Goal: Task Accomplishment & Management: Complete application form

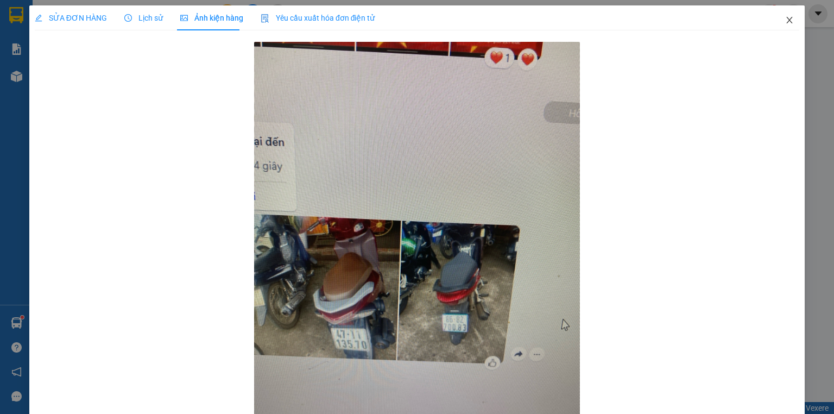
click at [776, 20] on span "Close" at bounding box center [790, 20] width 30 height 30
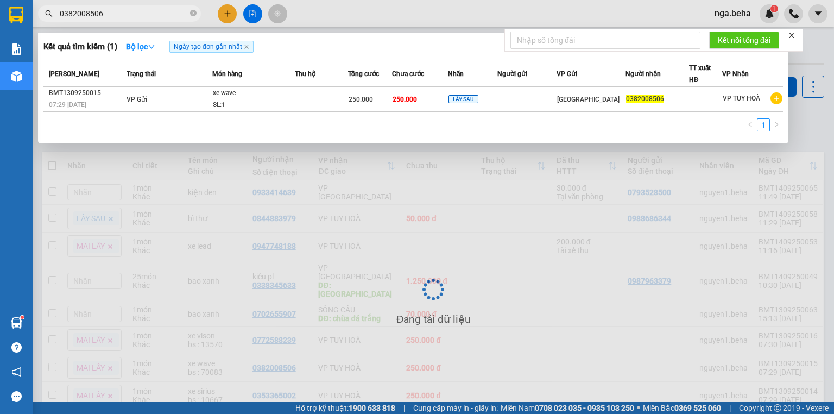
click at [127, 11] on input "0382008506" at bounding box center [124, 14] width 128 height 12
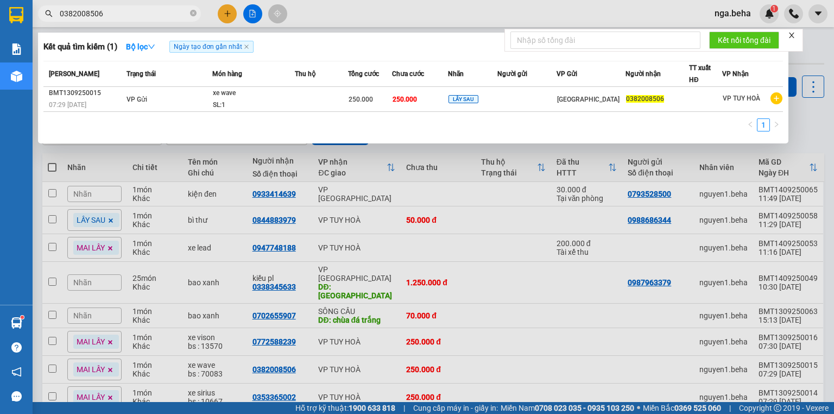
paste input "945222728"
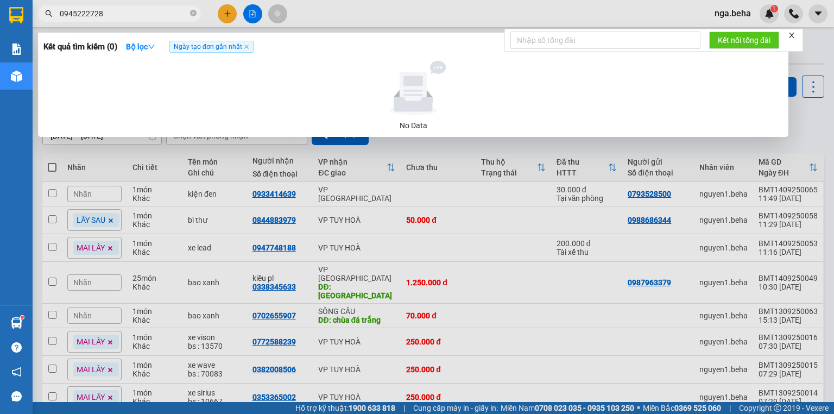
click at [112, 17] on input "0945222728" at bounding box center [124, 14] width 128 height 12
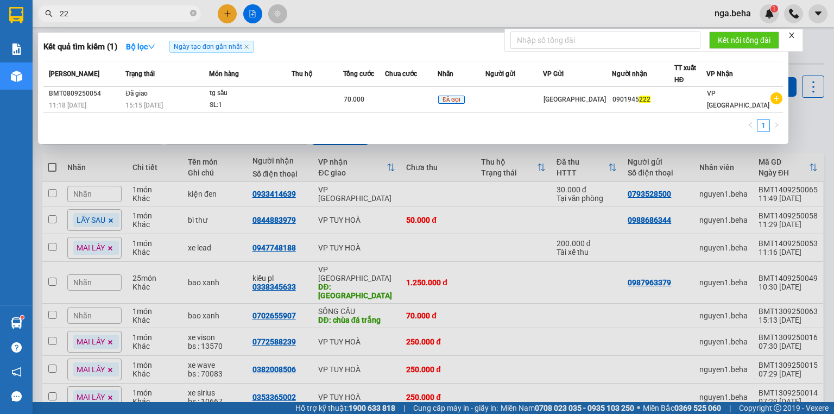
type input "2"
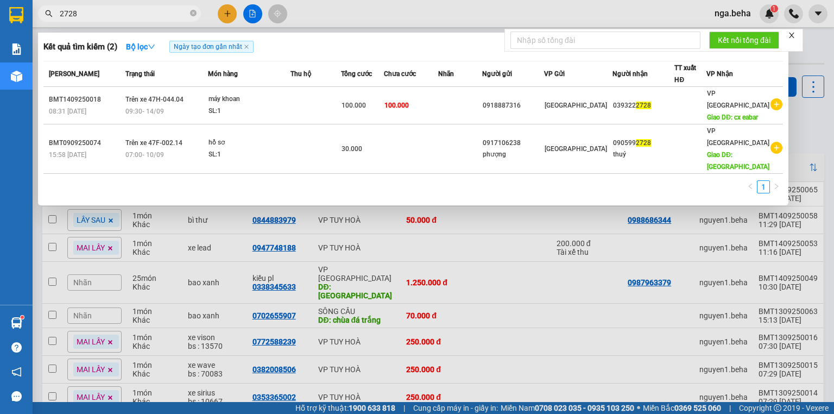
click at [129, 10] on input "2728" at bounding box center [124, 14] width 128 height 12
paste input "0968345584"
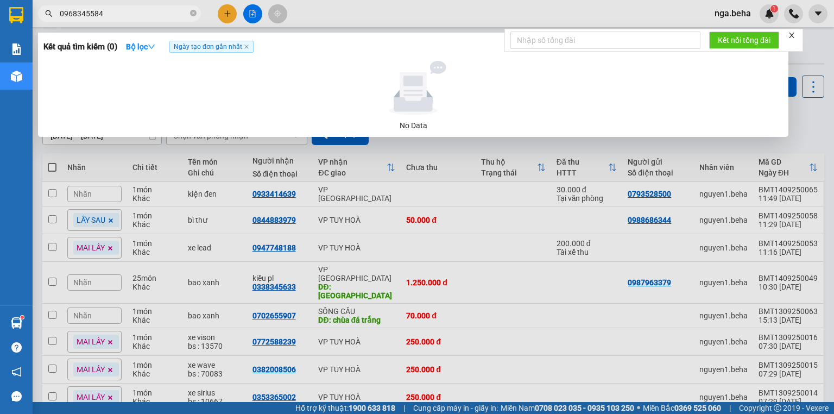
click at [128, 11] on input "0968345584" at bounding box center [124, 14] width 128 height 12
type input "09683455"
click at [122, 11] on input "09683455" at bounding box center [124, 14] width 128 height 12
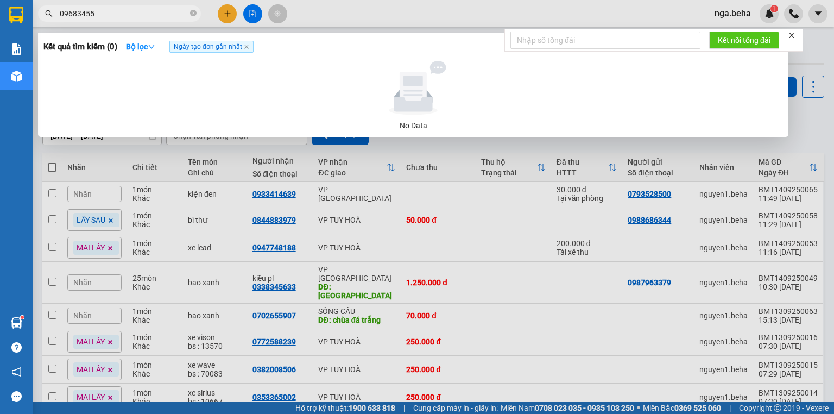
paste input "84"
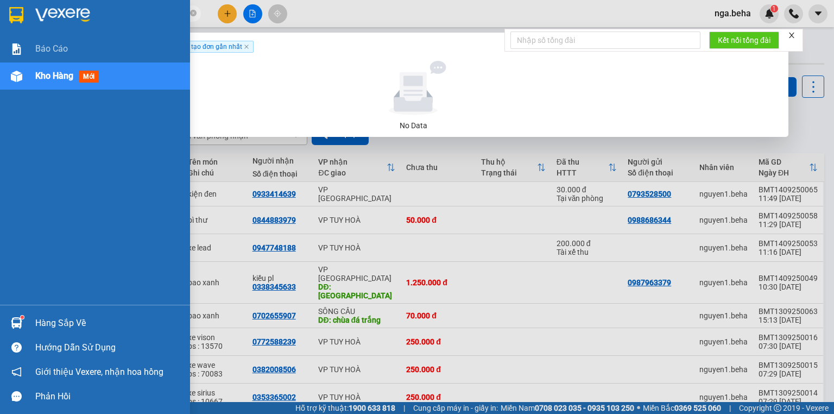
click at [23, 83] on div at bounding box center [16, 76] width 19 height 19
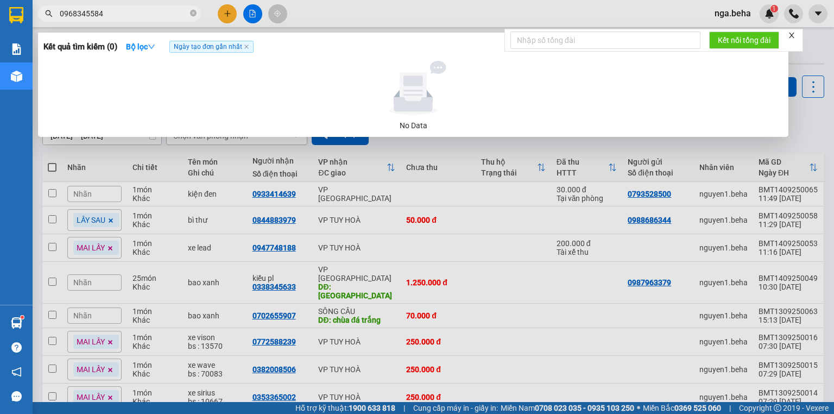
click at [134, 11] on input "0968345584" at bounding box center [124, 14] width 128 height 12
paste input "869056445"
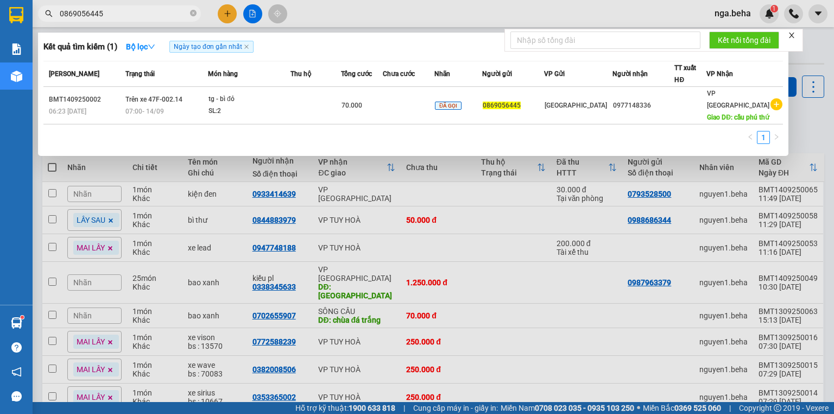
click at [154, 12] on input "0869056445" at bounding box center [124, 14] width 128 height 12
drag, startPoint x: 154, startPoint y: 12, endPoint x: 147, endPoint y: 15, distance: 7.3
click at [152, 12] on input "0869056445" at bounding box center [124, 14] width 128 height 12
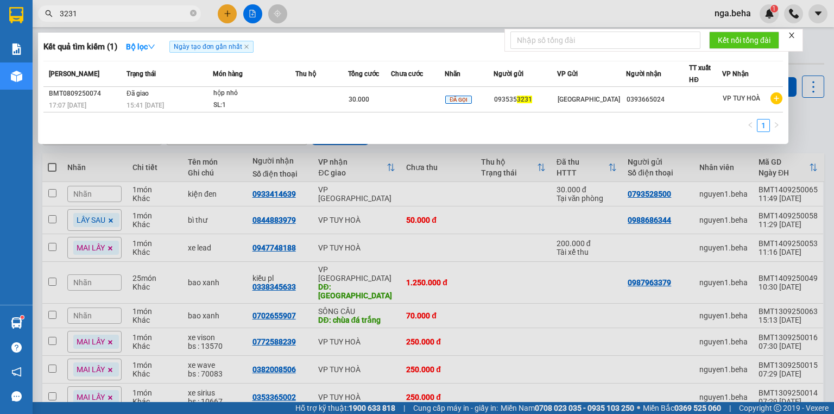
type input "3231"
click at [260, 17] on div at bounding box center [417, 207] width 834 height 414
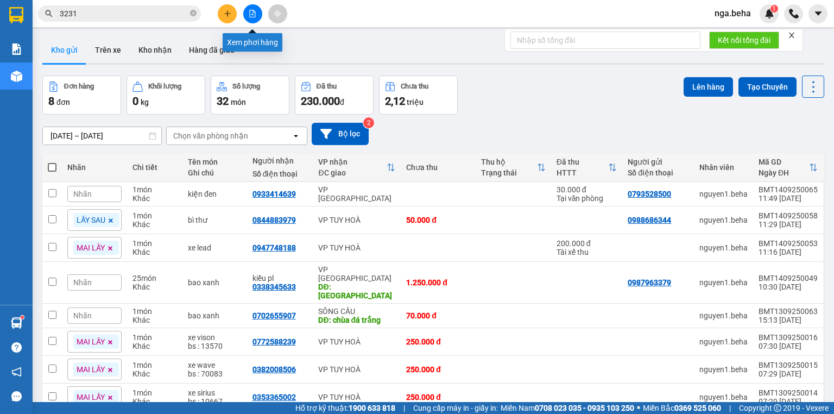
click at [252, 15] on icon "file-add" at bounding box center [253, 14] width 8 height 8
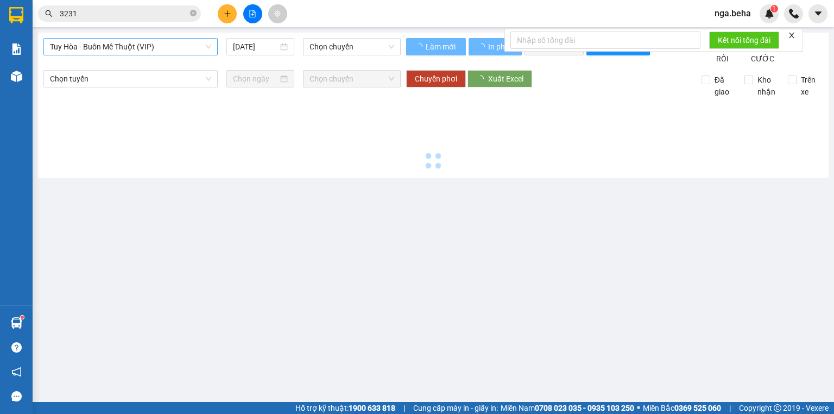
click at [155, 54] on span "Tuy Hòa - Buôn Mê Thuột (VIP)" at bounding box center [130, 47] width 161 height 16
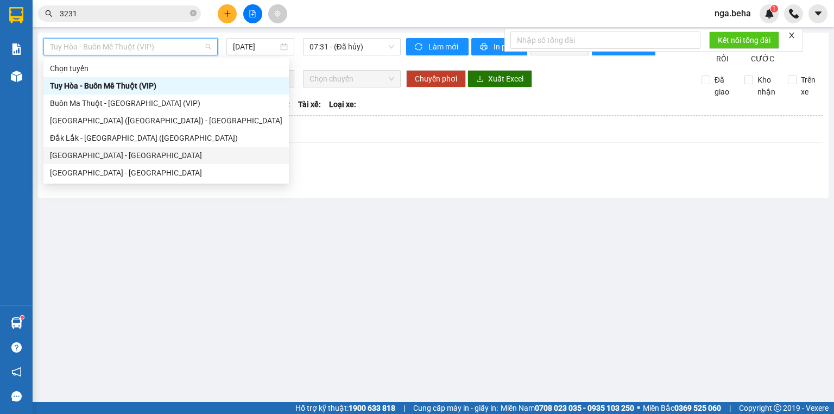
click at [123, 155] on div "[GEOGRAPHIC_DATA] - [GEOGRAPHIC_DATA]" at bounding box center [166, 155] width 232 height 12
type input "[DATE]"
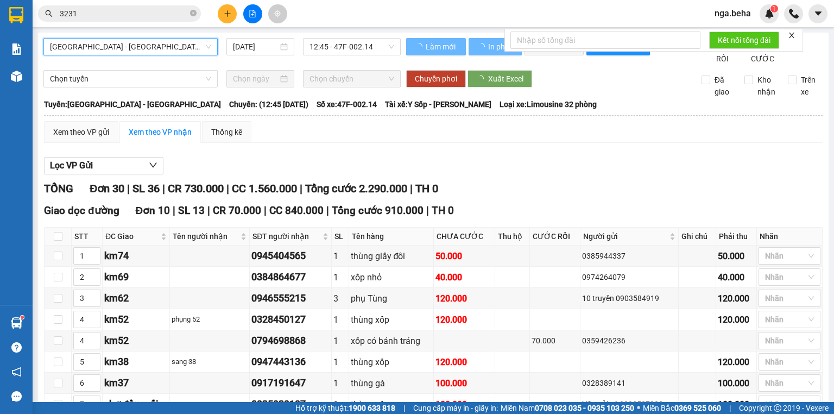
click at [159, 42] on span "[GEOGRAPHIC_DATA] - [GEOGRAPHIC_DATA]" at bounding box center [130, 47] width 161 height 16
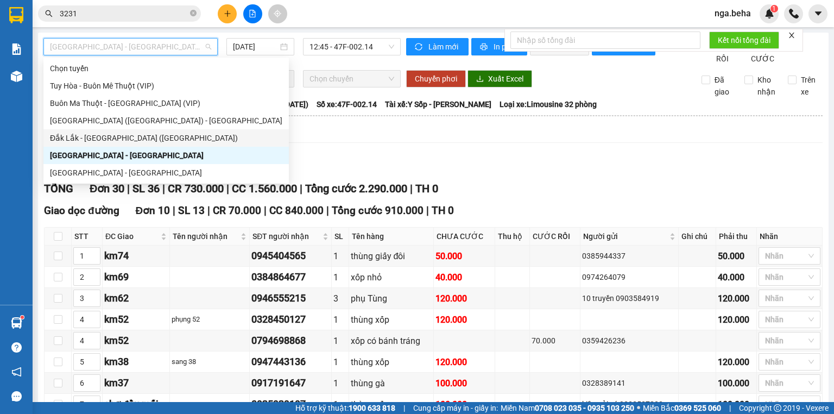
click at [135, 137] on div "Đắk Lắk - [GEOGRAPHIC_DATA] ([GEOGRAPHIC_DATA])" at bounding box center [166, 138] width 232 height 12
type input "[DATE]"
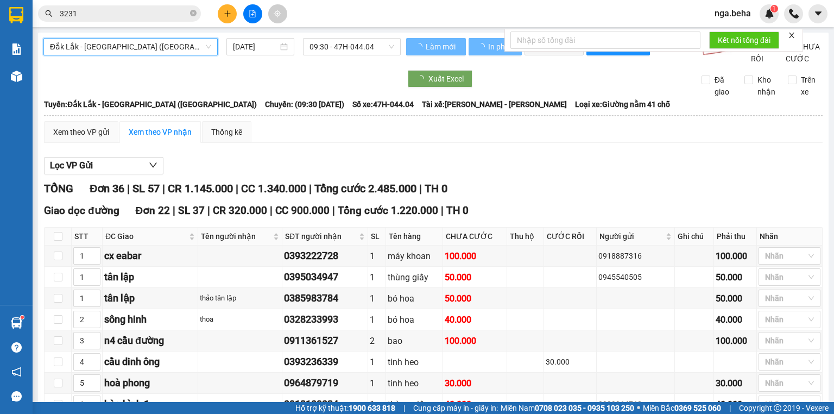
click at [143, 48] on span "Đắk Lắk - [GEOGRAPHIC_DATA] ([GEOGRAPHIC_DATA])" at bounding box center [130, 47] width 161 height 16
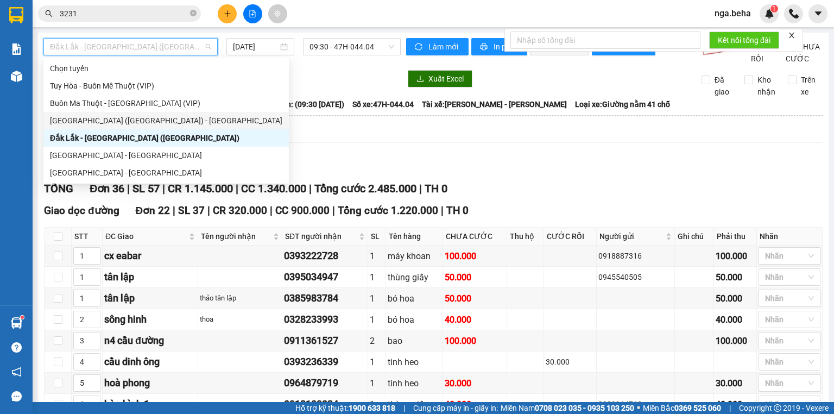
click at [117, 120] on div "[GEOGRAPHIC_DATA] ([GEOGRAPHIC_DATA]) - [GEOGRAPHIC_DATA]" at bounding box center [166, 121] width 232 height 12
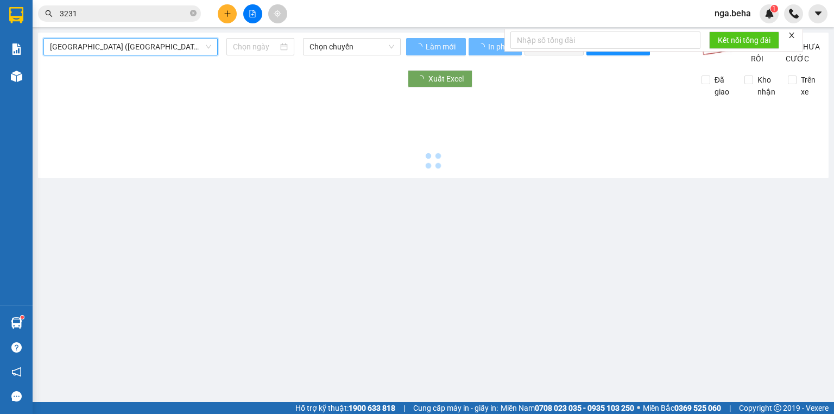
type input "[DATE]"
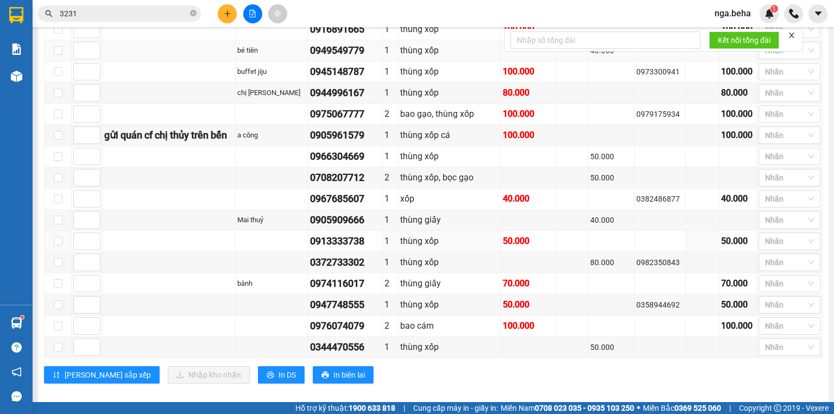
scroll to position [496, 0]
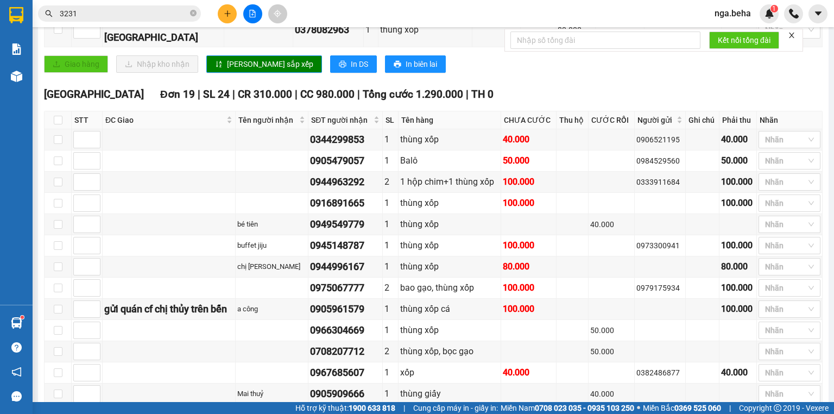
click at [244, 20] on button at bounding box center [252, 13] width 19 height 19
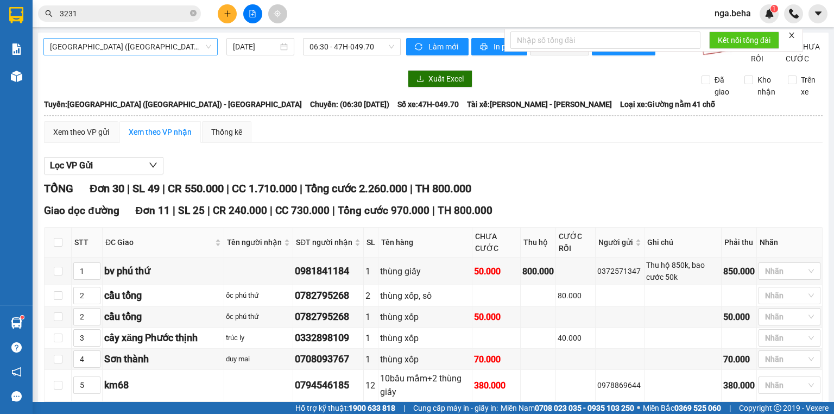
click at [137, 45] on span "[GEOGRAPHIC_DATA] ([GEOGRAPHIC_DATA]) - [GEOGRAPHIC_DATA]" at bounding box center [130, 47] width 161 height 16
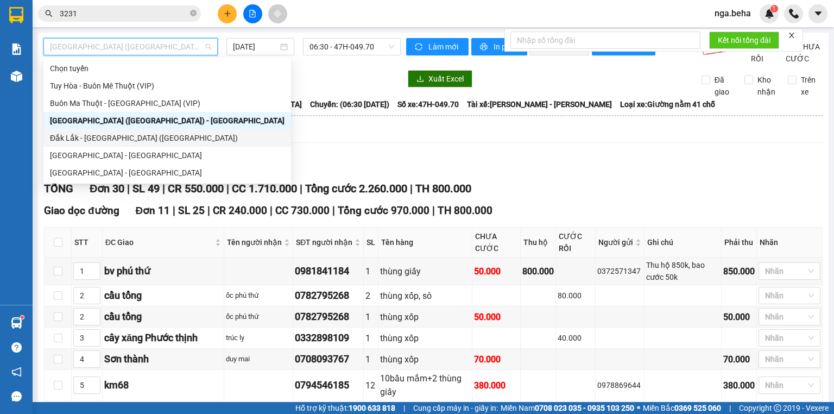
click at [137, 139] on div "Đắk Lắk - [GEOGRAPHIC_DATA] ([GEOGRAPHIC_DATA])" at bounding box center [167, 138] width 235 height 12
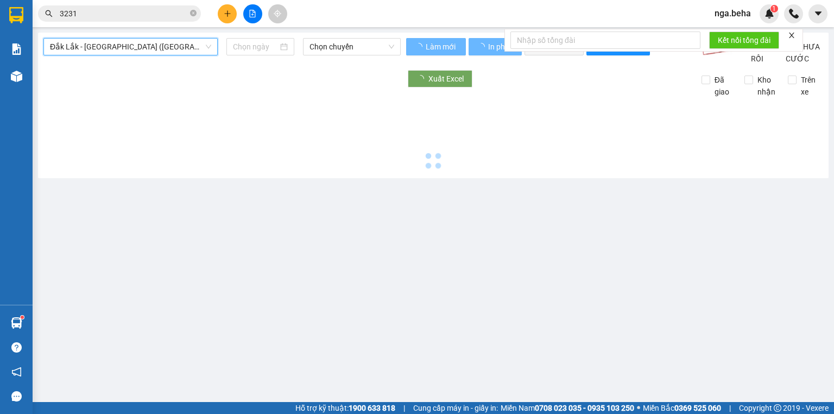
type input "[DATE]"
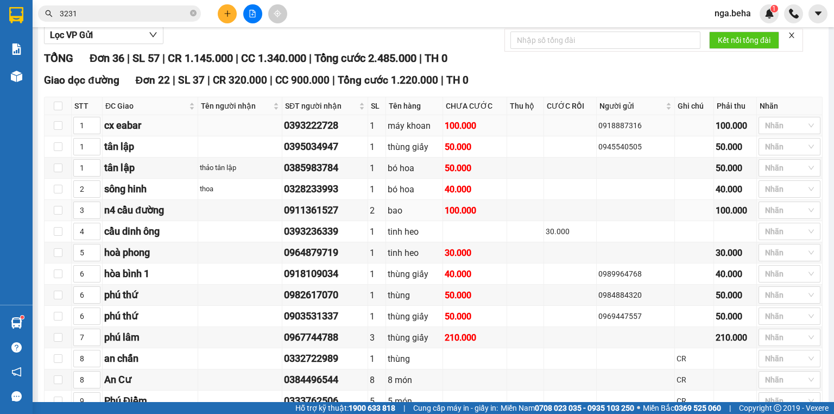
scroll to position [87, 0]
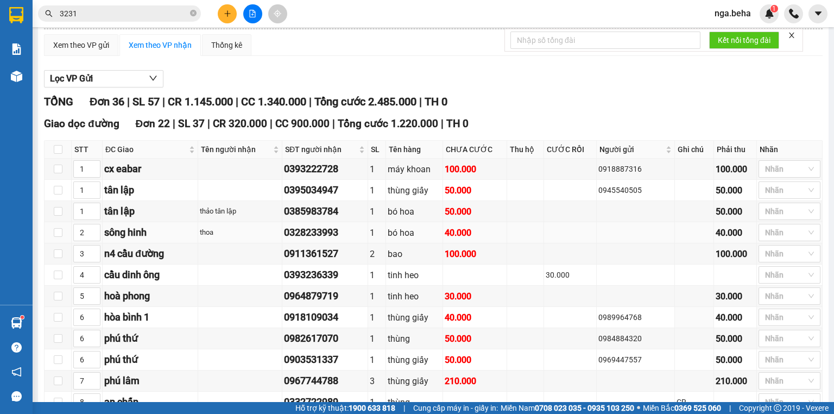
click at [230, 243] on td "thoa" at bounding box center [240, 232] width 84 height 21
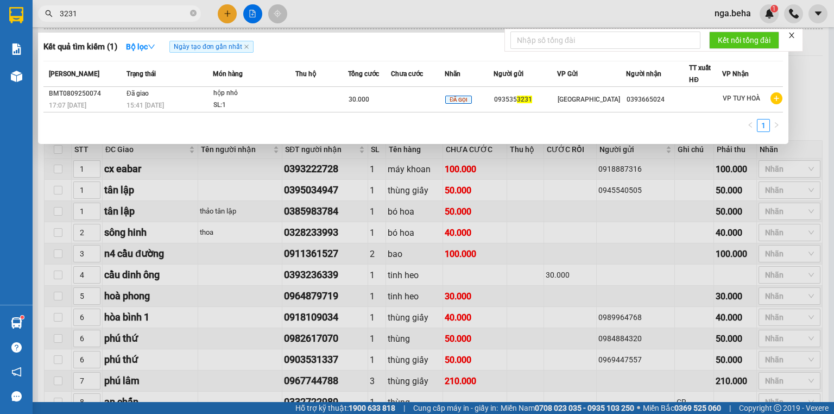
click at [140, 15] on input "3231" at bounding box center [124, 14] width 128 height 12
paste input "0905479057"
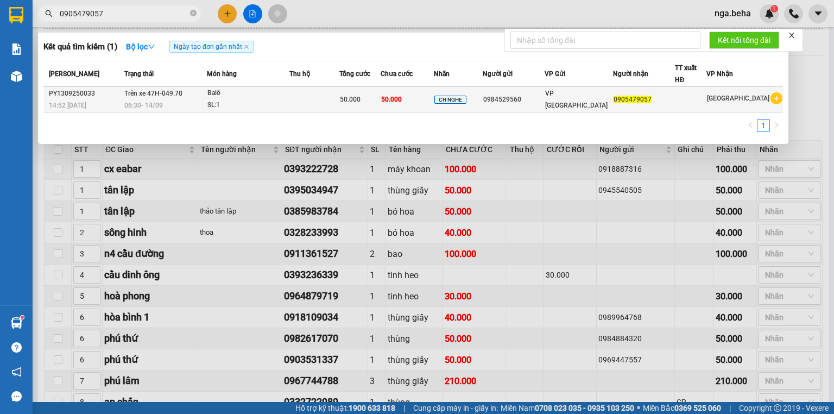
type input "0905479057"
click at [272, 91] on div "Balô" at bounding box center [247, 93] width 81 height 12
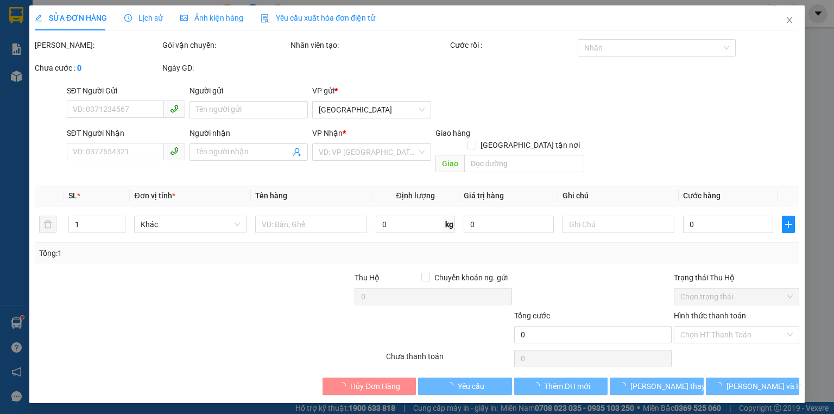
type input "0984529560"
type input "0905479057"
type input "50.000"
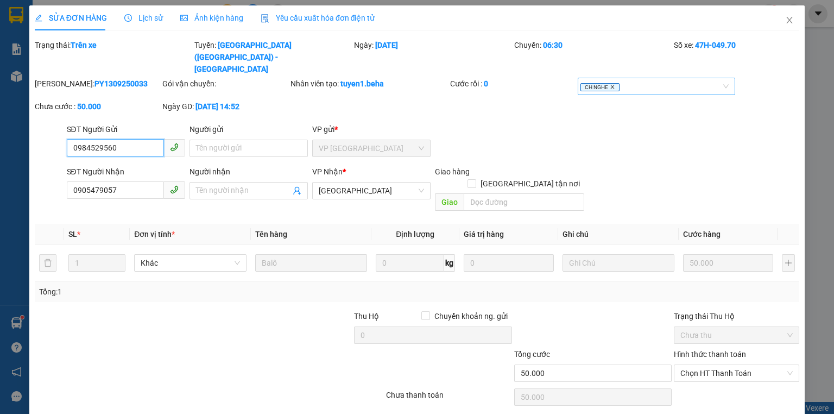
click at [610, 84] on icon "close" at bounding box center [612, 86] width 5 height 5
click at [606, 80] on div at bounding box center [651, 86] width 141 height 13
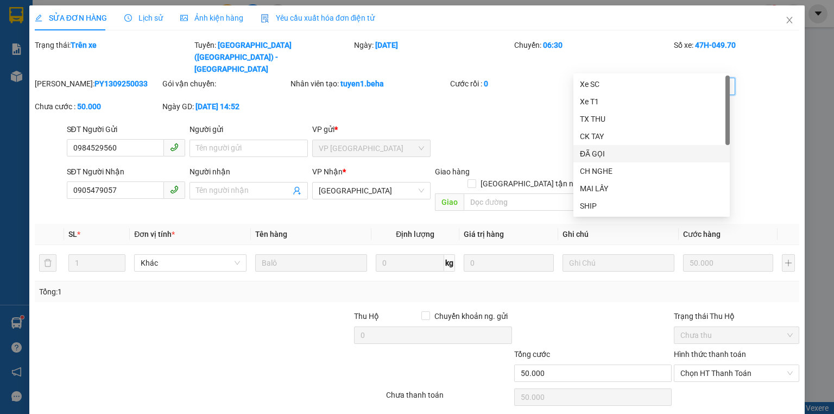
click at [632, 155] on div "ĐÃ GỌI" at bounding box center [651, 154] width 143 height 12
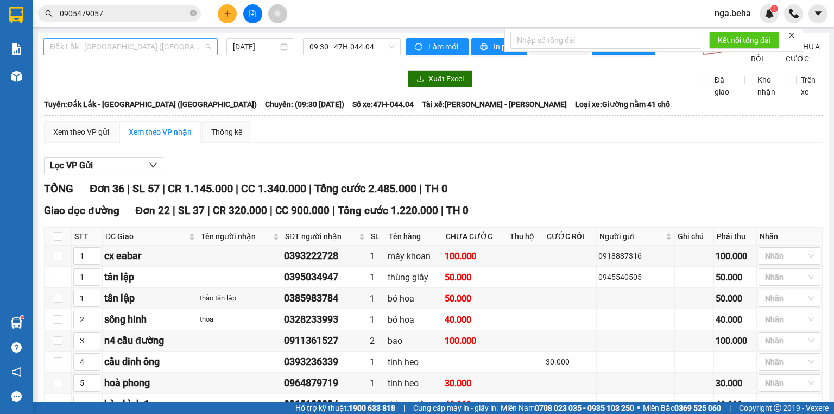
click at [149, 44] on span "Đắk Lắk - [GEOGRAPHIC_DATA] ([GEOGRAPHIC_DATA])" at bounding box center [130, 47] width 161 height 16
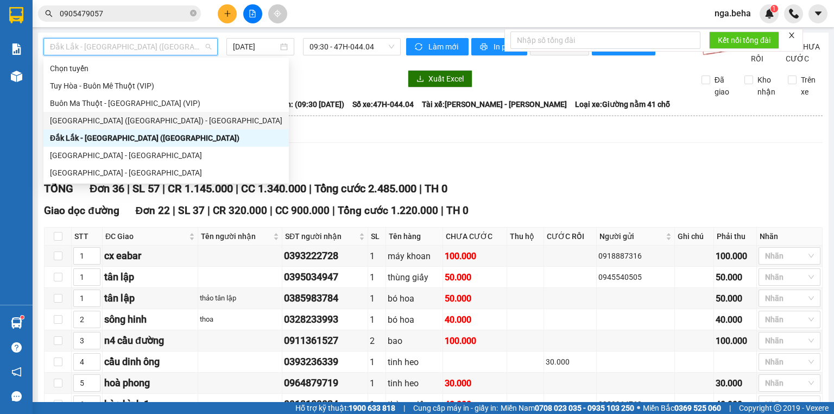
click at [135, 117] on div "[GEOGRAPHIC_DATA] ([GEOGRAPHIC_DATA]) - [GEOGRAPHIC_DATA]" at bounding box center [166, 121] width 232 height 12
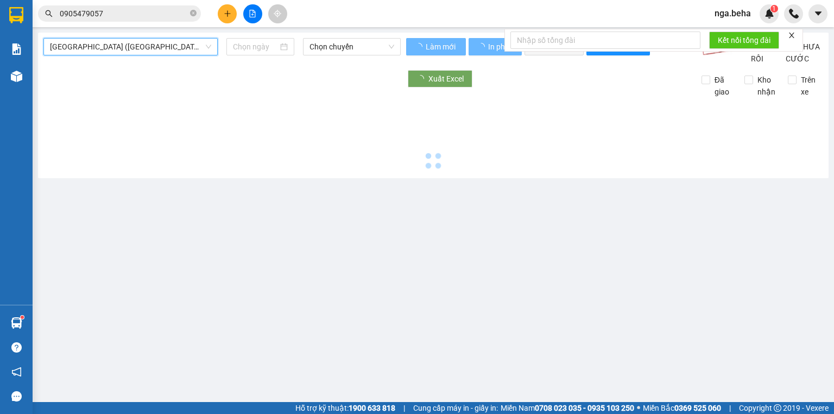
type input "[DATE]"
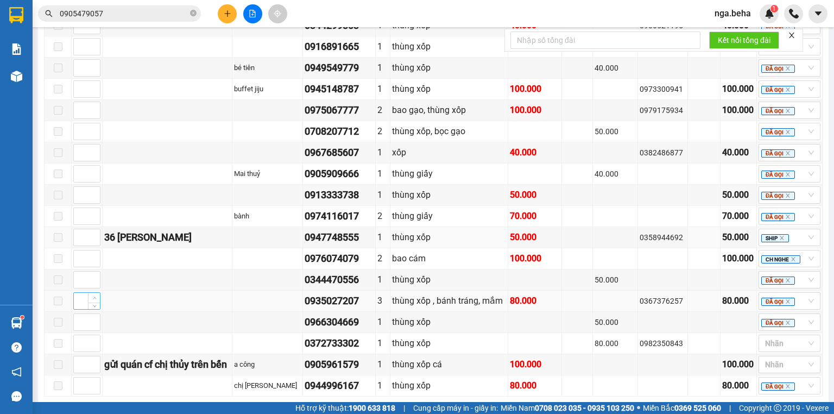
scroll to position [661, 0]
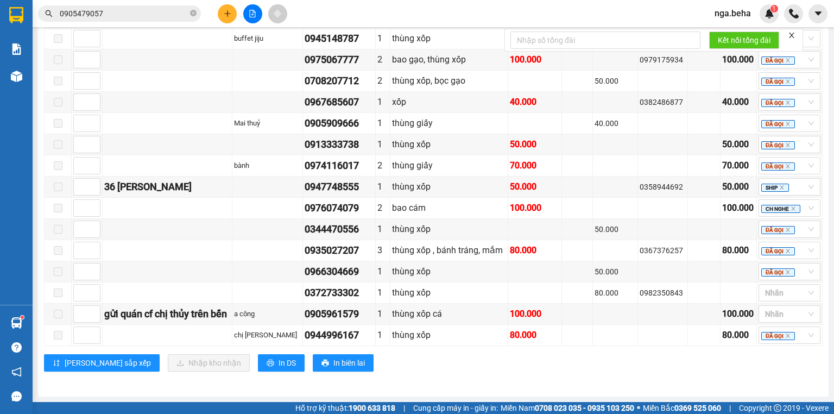
click at [85, 9] on input "0905479057" at bounding box center [124, 14] width 128 height 12
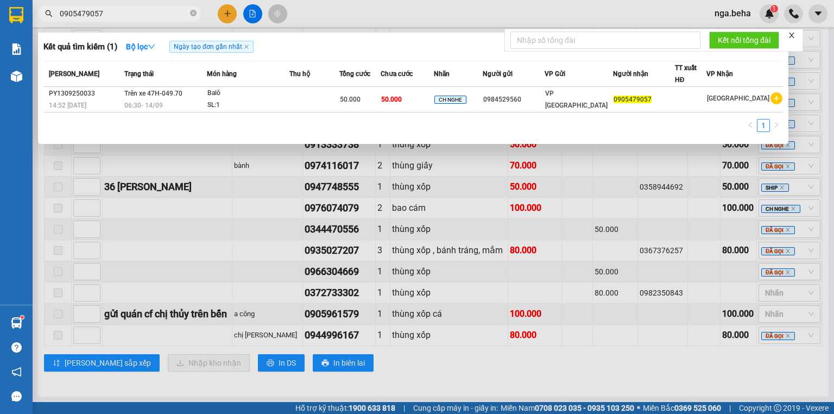
click at [85, 9] on input "0905479057" at bounding box center [124, 14] width 128 height 12
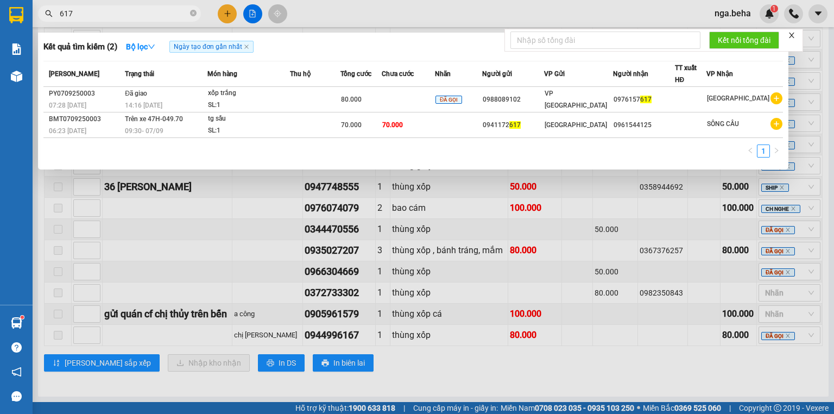
click at [154, 14] on input "617" at bounding box center [124, 14] width 128 height 12
paste input "0904234490"
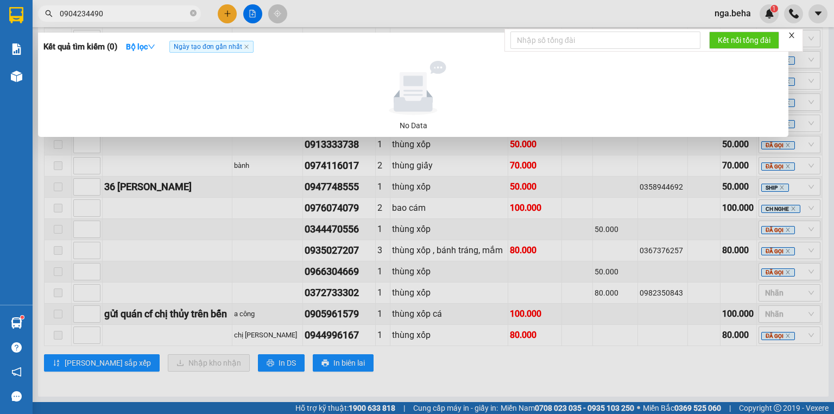
click at [154, 12] on input "0904234490" at bounding box center [124, 14] width 128 height 12
type input "2"
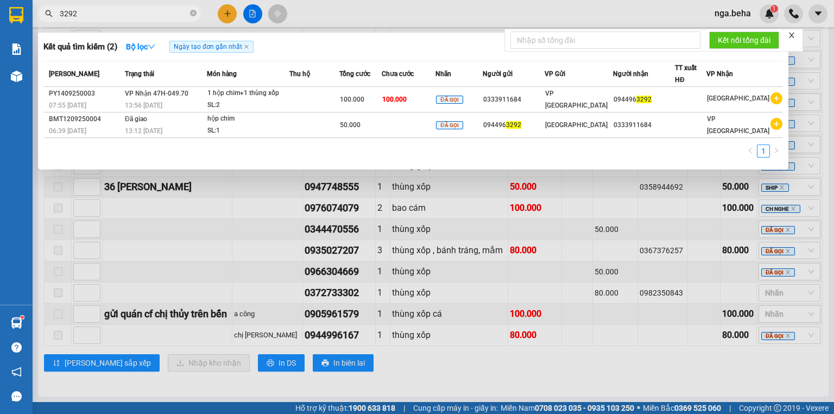
type input "3292"
click at [339, 103] on td at bounding box center [315, 100] width 50 height 26
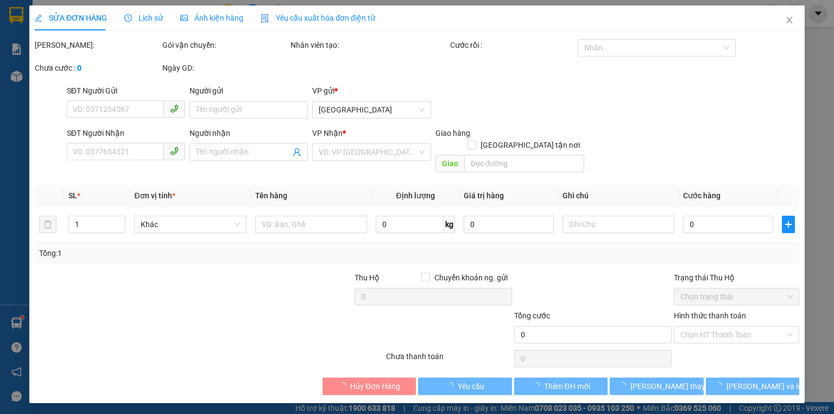
type input "0333911684"
type input "0944963292"
type input "100.000"
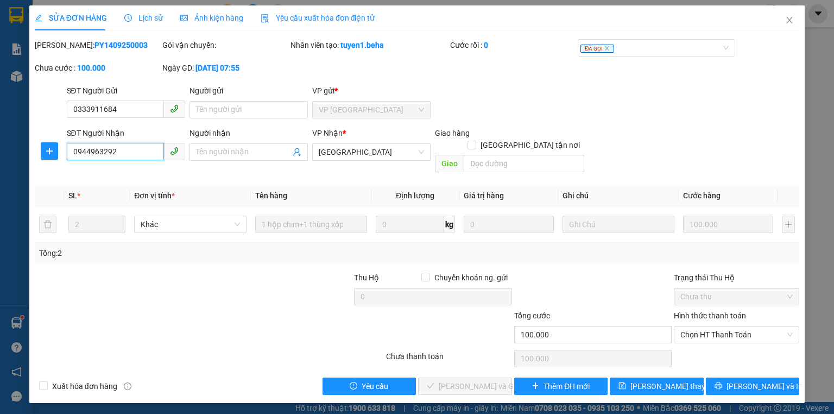
click at [135, 146] on input "0944963292" at bounding box center [115, 151] width 97 height 17
click at [719, 326] on span "Chọn HT Thanh Toán" at bounding box center [737, 334] width 112 height 16
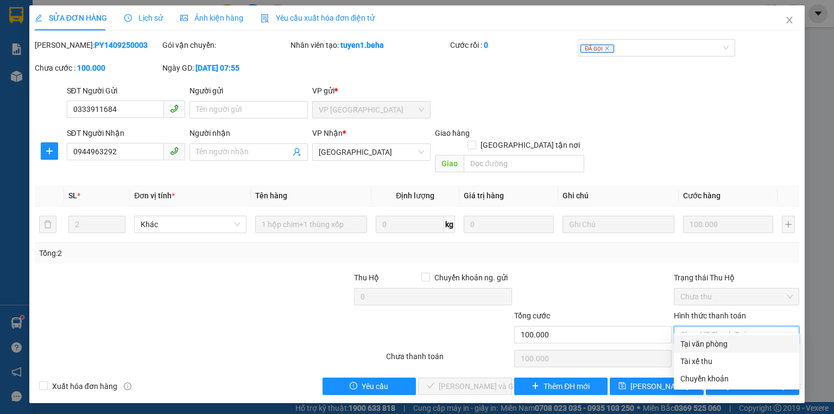
click at [710, 337] on div "Tại văn phòng" at bounding box center [736, 343] width 125 height 17
type input "0"
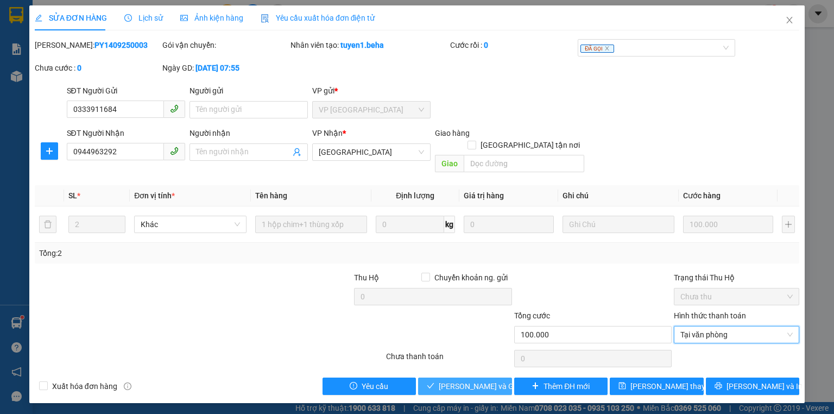
click at [419, 378] on button "[PERSON_NAME] và Giao hàng" at bounding box center [465, 386] width 94 height 17
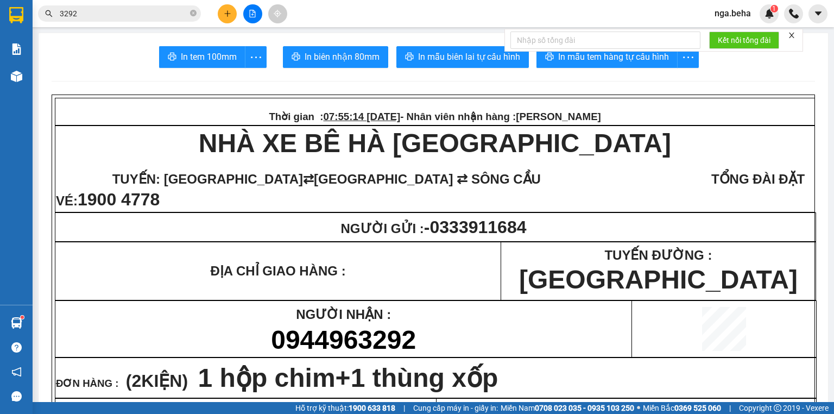
click at [102, 15] on input "3292" at bounding box center [124, 14] width 128 height 12
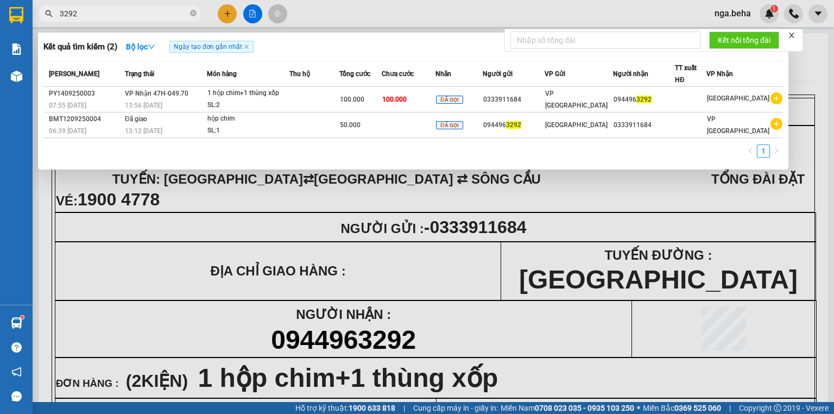
click at [102, 15] on input "3292" at bounding box center [124, 14] width 128 height 12
paste input "0842259456"
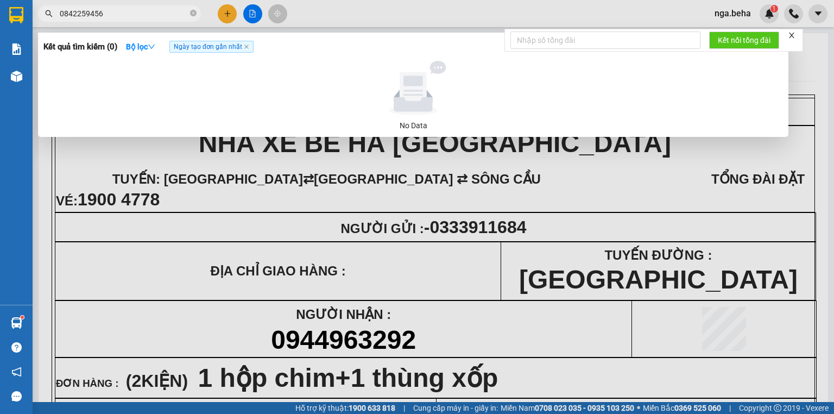
click at [143, 9] on input "0842259456" at bounding box center [124, 14] width 128 height 12
paste input "917191647"
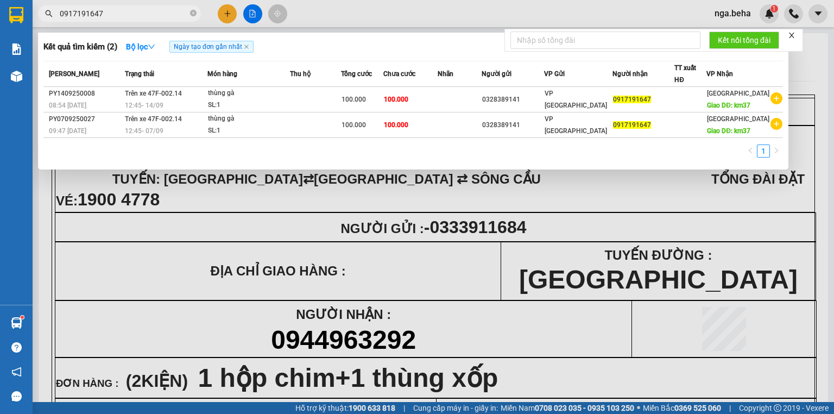
click at [143, 9] on input "0917191647" at bounding box center [124, 14] width 128 height 12
paste input "0383449979"
click at [144, 15] on input "09171916470383449979" at bounding box center [124, 14] width 128 height 12
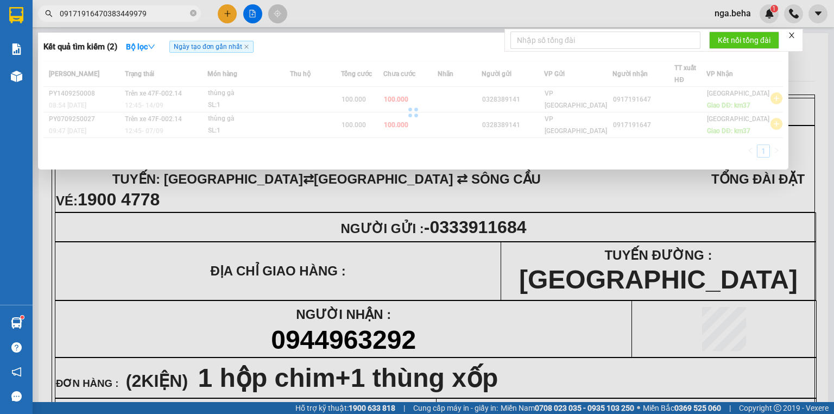
click at [144, 15] on input "09171916470383449979" at bounding box center [124, 14] width 128 height 12
paste input "text"
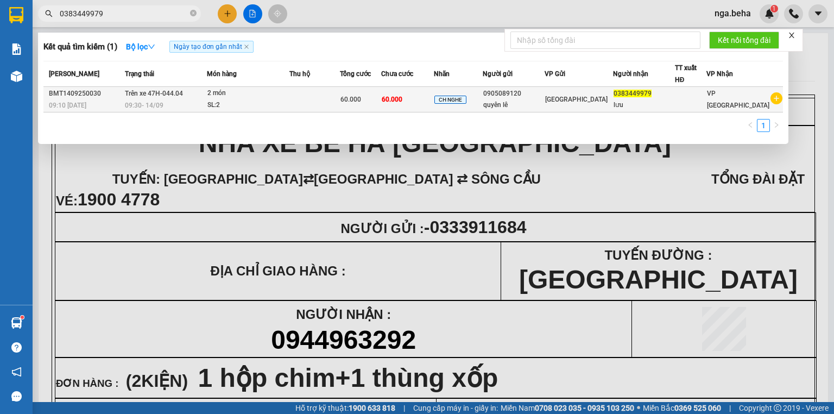
type input "0383449979"
click at [507, 108] on div "quyên lê" at bounding box center [513, 104] width 61 height 11
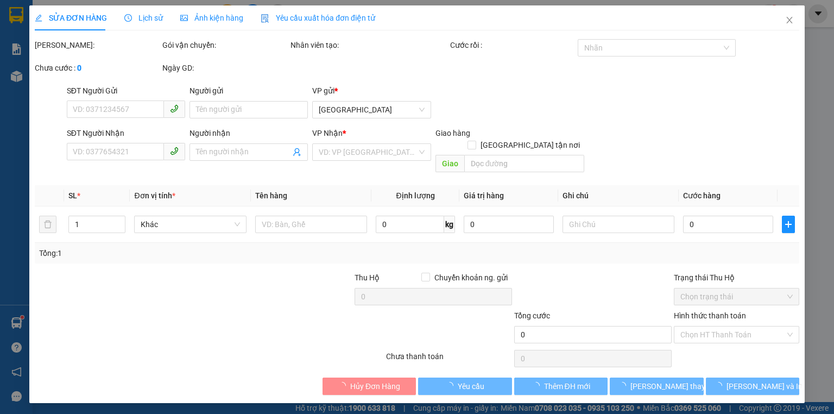
type input "0905089120"
type input "quyên lê"
type input "0383449979"
type input "lưu"
type input "60.000"
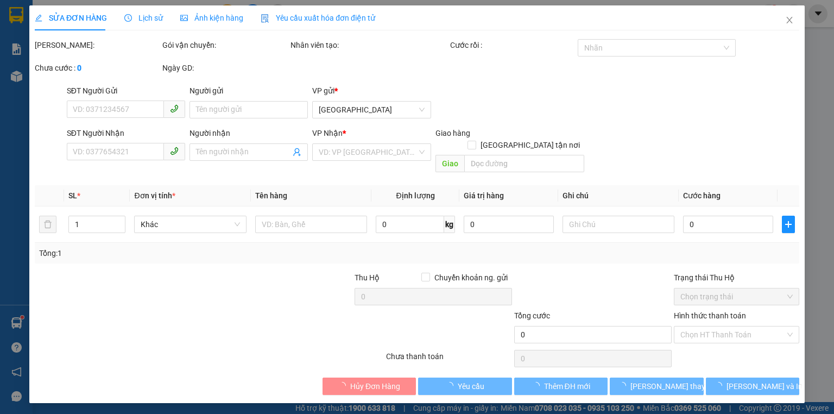
type input "60.000"
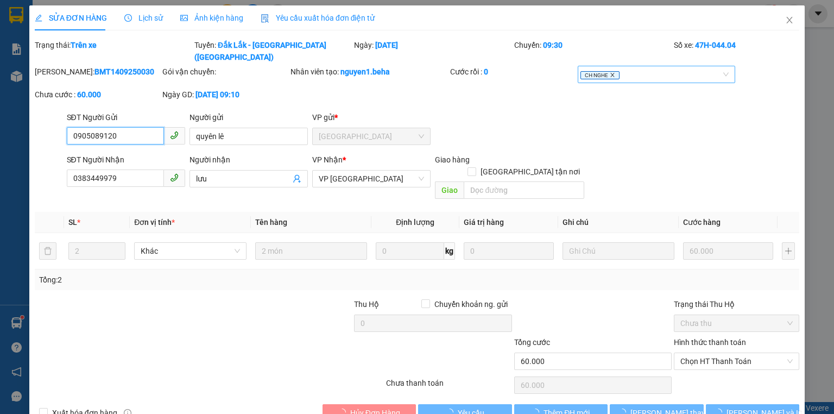
click at [611, 72] on icon "close" at bounding box center [612, 74] width 5 height 5
click at [611, 68] on div at bounding box center [651, 74] width 141 height 13
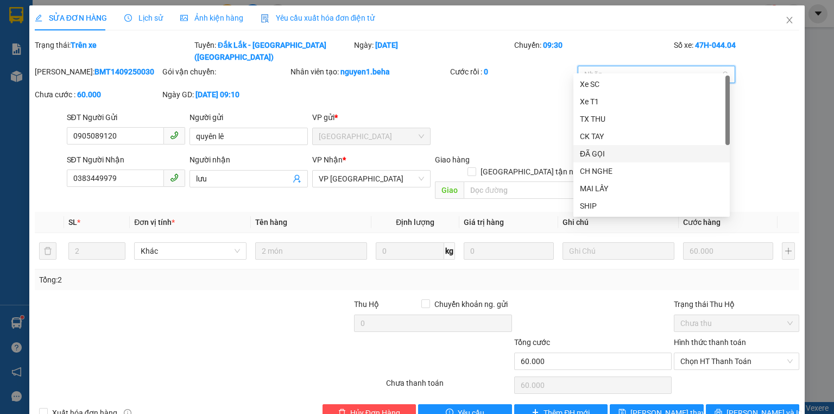
click at [608, 151] on div "ĐÃ GỌI" at bounding box center [651, 154] width 143 height 12
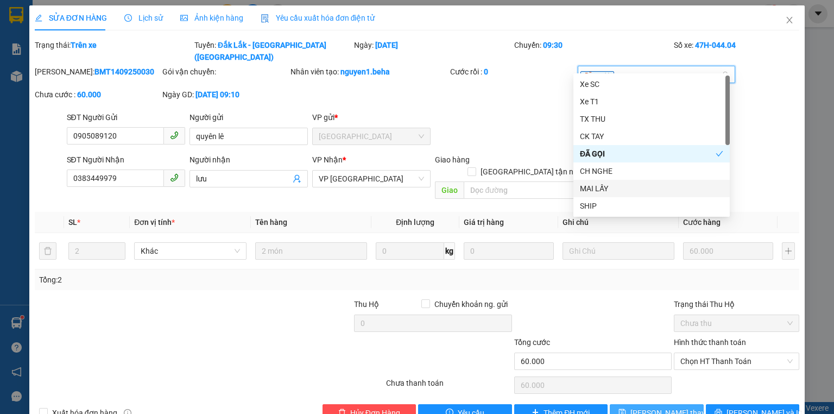
click at [636, 404] on button "[PERSON_NAME] thay đổi" at bounding box center [657, 412] width 94 height 17
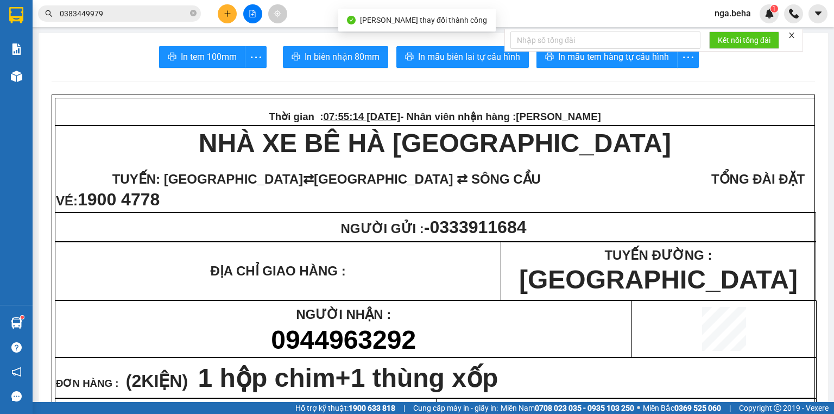
click at [117, 14] on input "0383449979" at bounding box center [124, 14] width 128 height 12
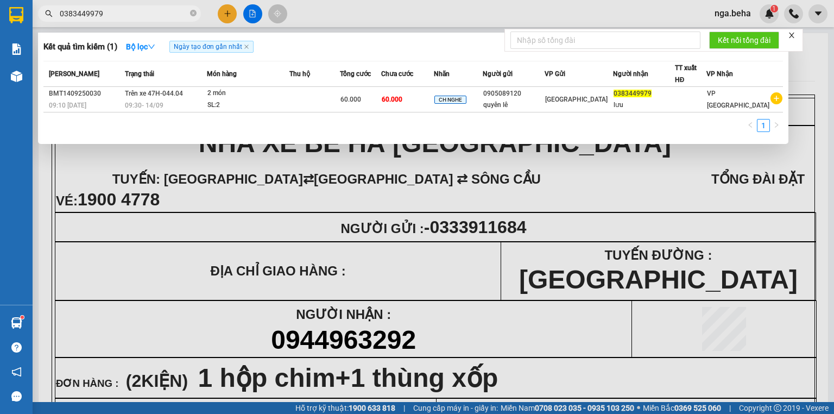
click at [129, 9] on input "0383449979" at bounding box center [124, 14] width 128 height 12
paste input "44470556"
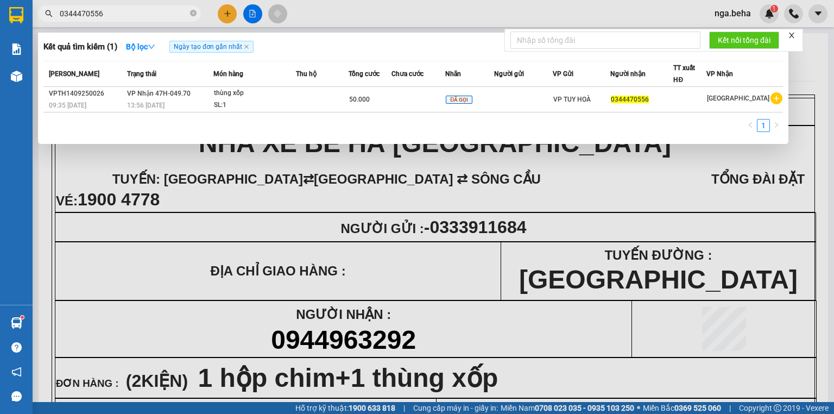
click at [137, 16] on input "0344470556" at bounding box center [124, 14] width 128 height 12
click at [130, 15] on input "0344470556" at bounding box center [124, 14] width 128 height 12
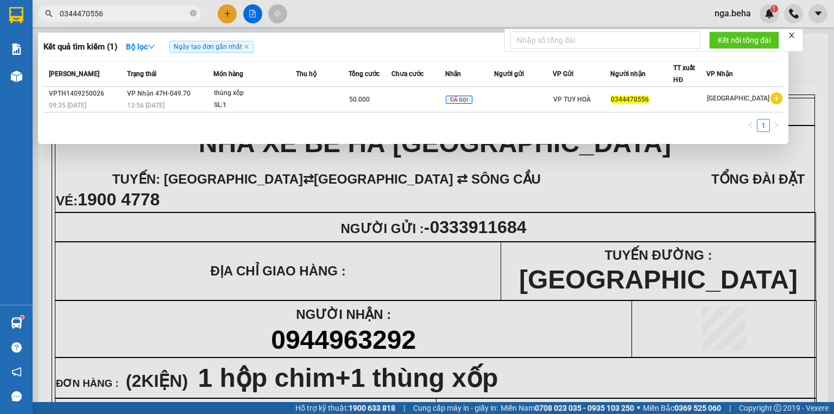
click at [130, 15] on input "0344470556" at bounding box center [124, 14] width 128 height 12
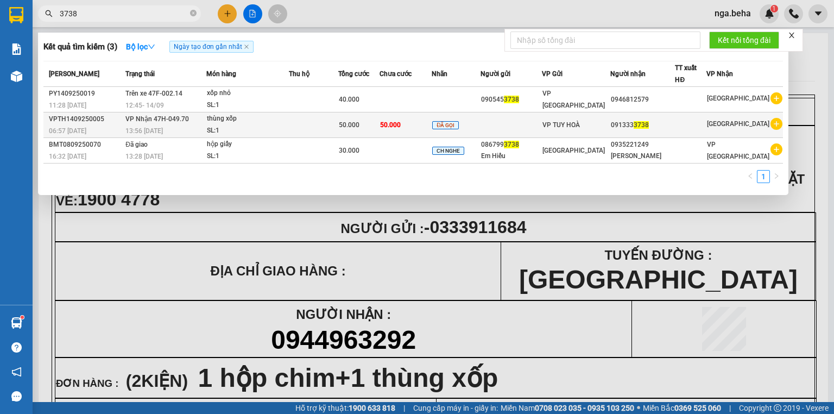
type input "3738"
click at [284, 135] on div "SL: 1" at bounding box center [247, 131] width 81 height 12
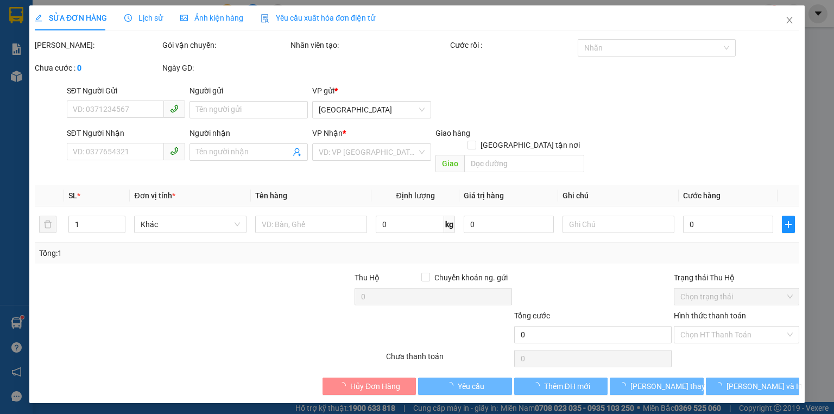
type input "0913333738"
type input "50.000"
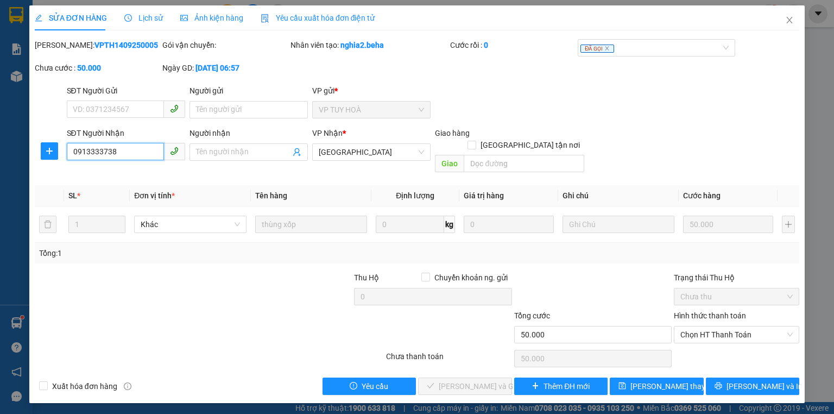
click at [130, 157] on input "0913333738" at bounding box center [115, 151] width 97 height 17
click at [747, 326] on span "Chọn HT Thanh Toán" at bounding box center [737, 334] width 112 height 16
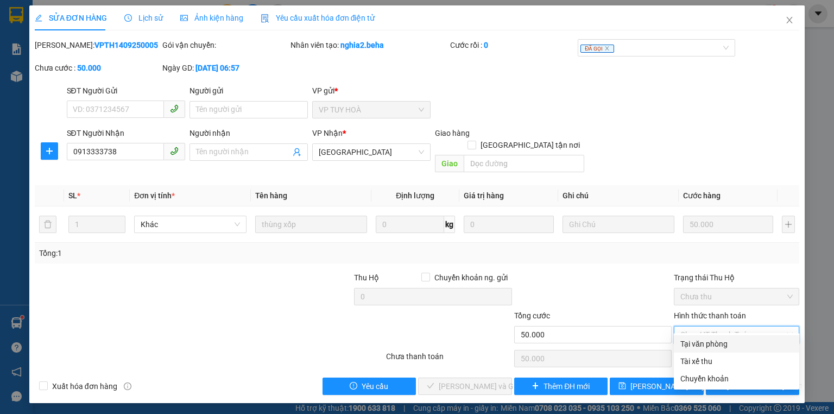
drag, startPoint x: 721, startPoint y: 342, endPoint x: 536, endPoint y: 354, distance: 185.6
click at [721, 343] on div "Tại văn phòng" at bounding box center [737, 344] width 112 height 12
type input "0"
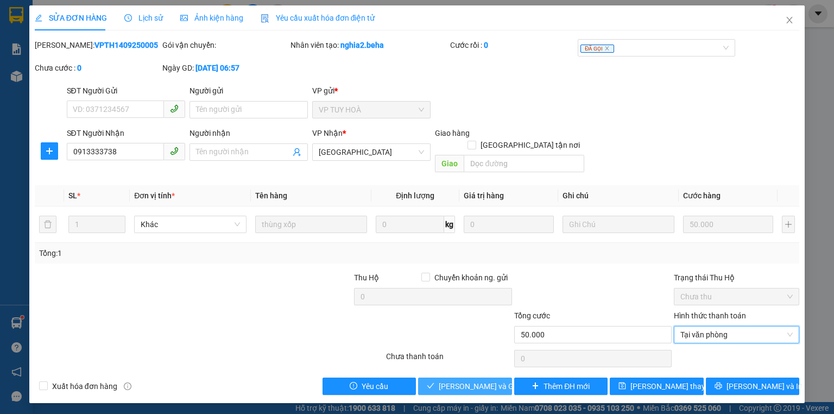
click at [463, 380] on span "[PERSON_NAME] và Giao hàng" at bounding box center [491, 386] width 104 height 12
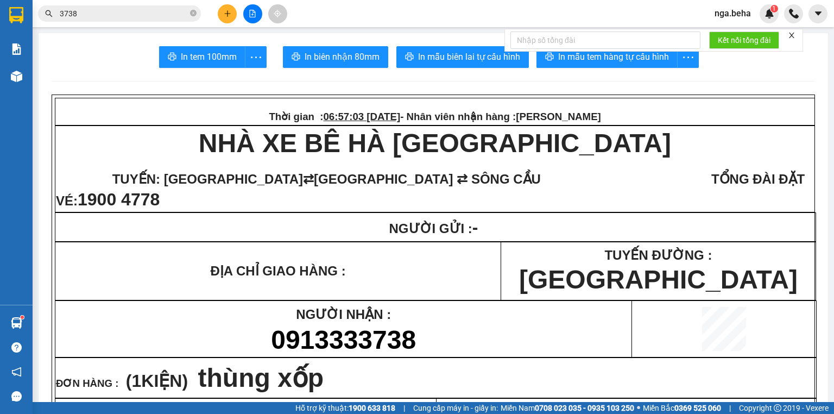
click at [108, 17] on input "3738" at bounding box center [124, 14] width 128 height 12
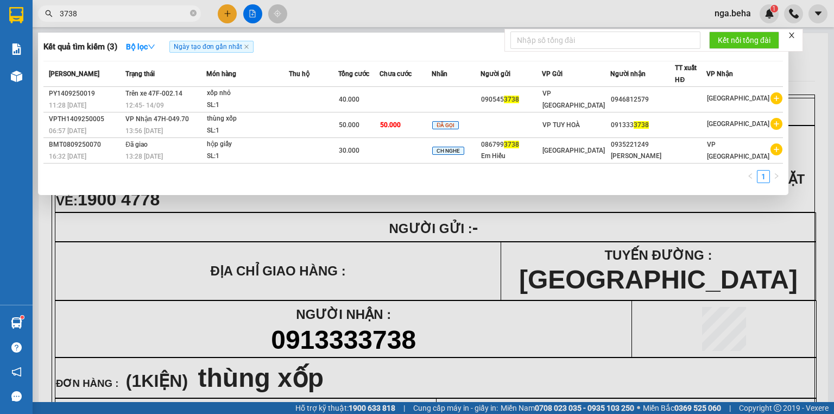
click at [111, 19] on input "3738" at bounding box center [124, 14] width 128 height 12
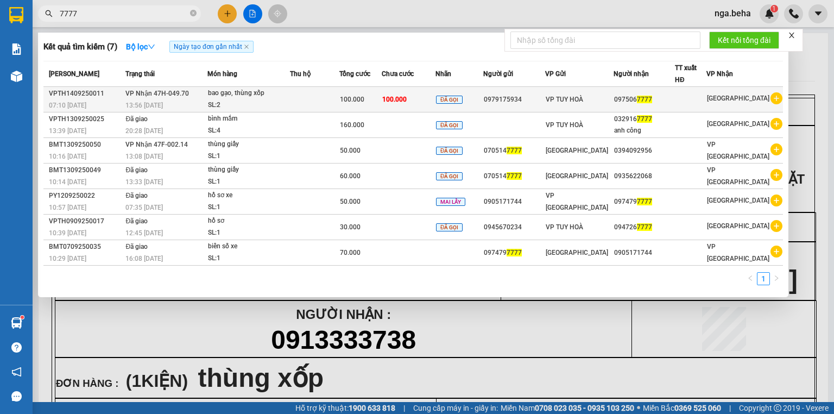
type input "7777"
click at [281, 99] on div "SL: 2" at bounding box center [248, 105] width 81 height 12
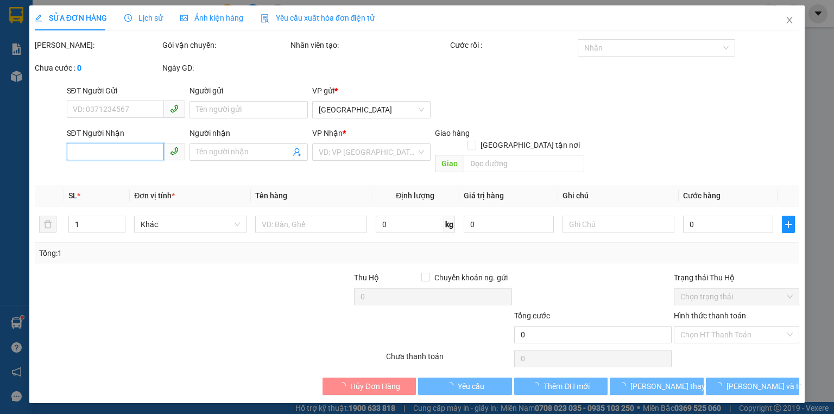
click at [127, 153] on input "SĐT Người Nhận" at bounding box center [115, 151] width 97 height 17
click at [126, 153] on input "SĐT Người Nhận" at bounding box center [115, 151] width 97 height 17
type input "0979175934"
type input "0975067777"
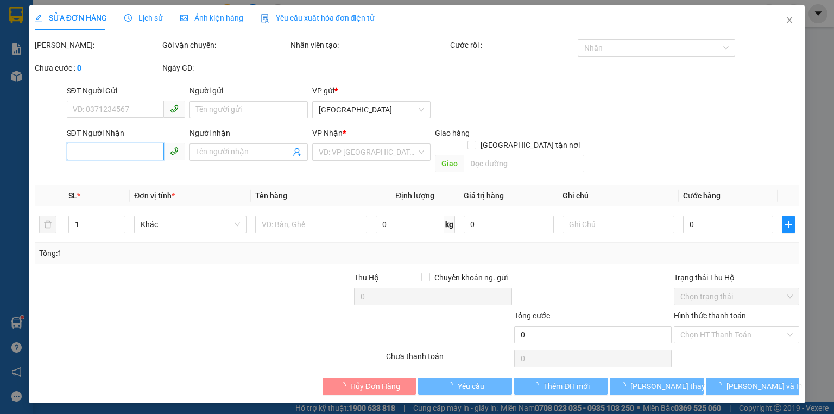
type input "100.000"
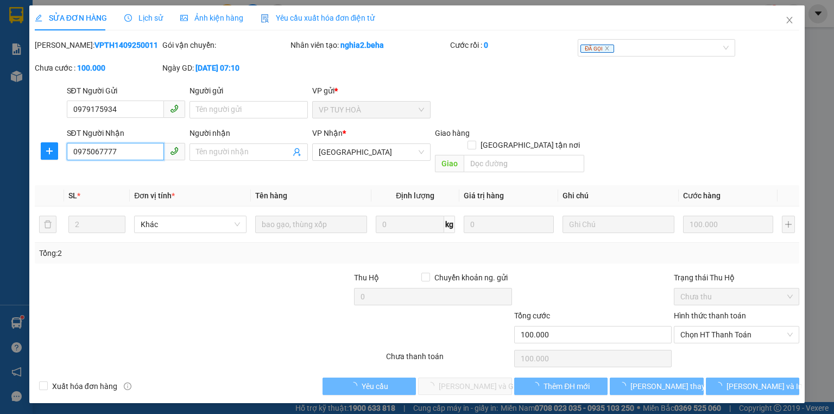
click at [126, 153] on input "0975067777" at bounding box center [115, 151] width 97 height 17
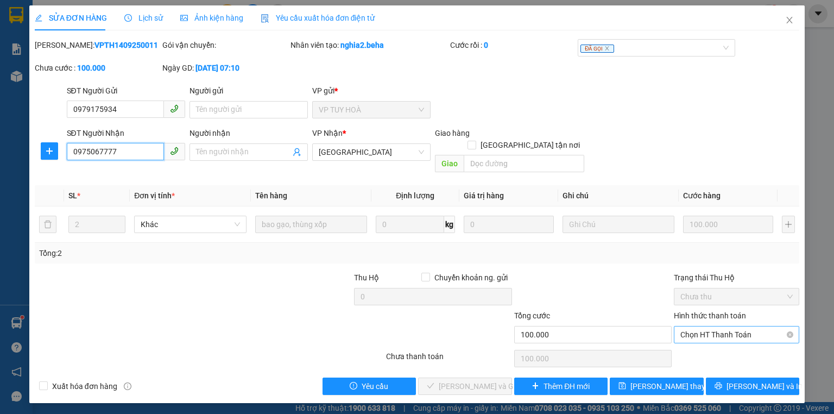
click at [689, 327] on span "Chọn HT Thanh Toán" at bounding box center [737, 334] width 112 height 16
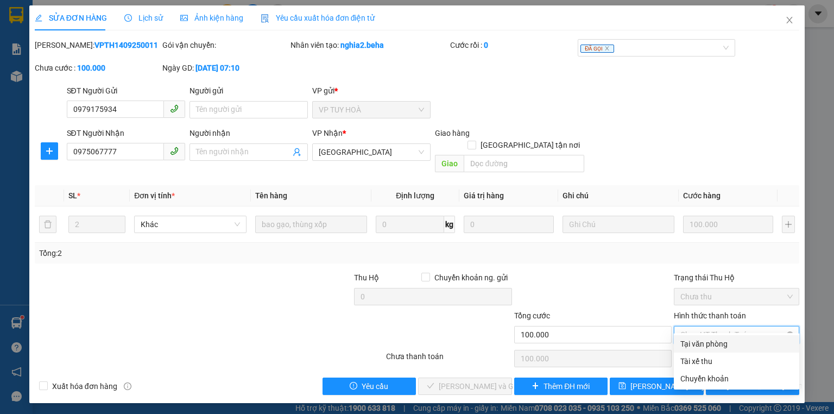
click at [687, 348] on div "Tại văn phòng" at bounding box center [737, 344] width 112 height 12
type input "0"
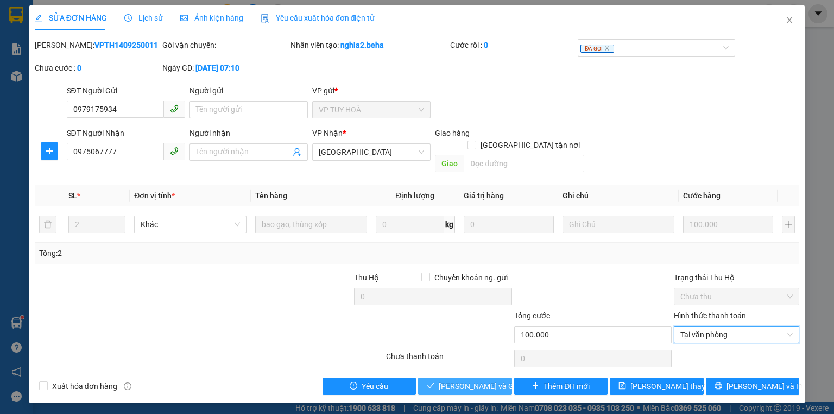
click at [489, 380] on span "[PERSON_NAME] và Giao hàng" at bounding box center [491, 386] width 104 height 12
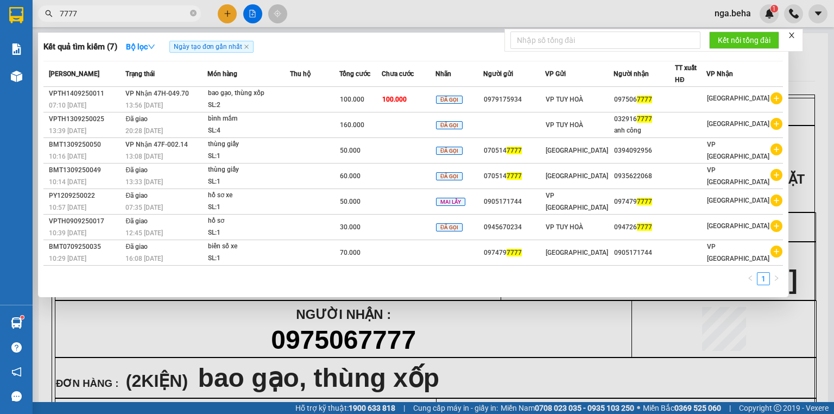
click at [144, 8] on input "7777" at bounding box center [124, 14] width 128 height 12
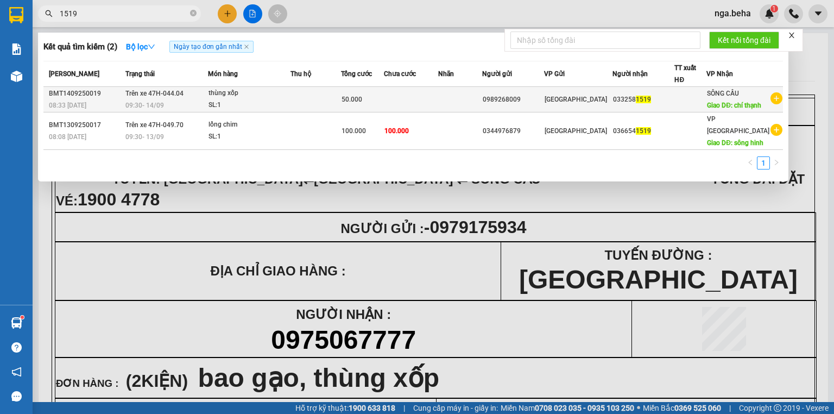
type input "1519"
click at [280, 111] on div "SL: 1" at bounding box center [249, 105] width 81 height 12
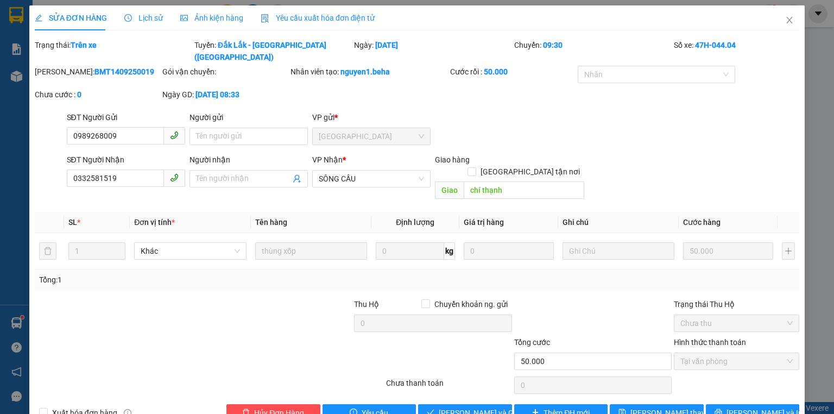
type input "0989268009"
type input "0332581519"
type input "chí thạnh"
type input "50.000"
type input "0"
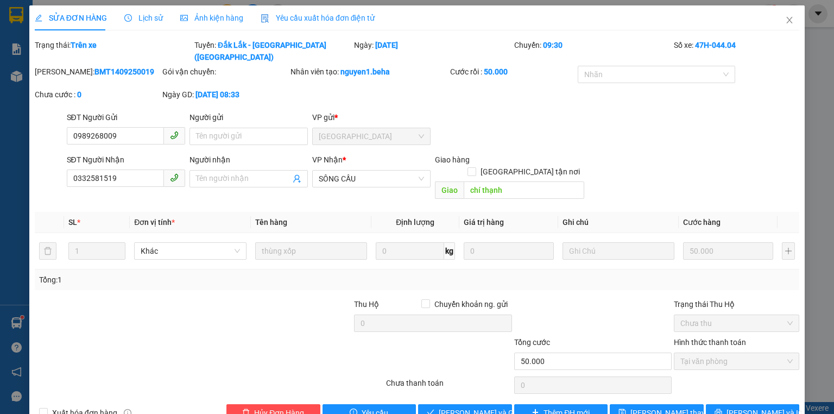
click at [146, 154] on div "SĐT Người Nhận" at bounding box center [126, 160] width 118 height 12
click at [146, 169] on input "0332581519" at bounding box center [115, 177] width 97 height 17
click at [138, 169] on input "0332581519" at bounding box center [115, 177] width 97 height 17
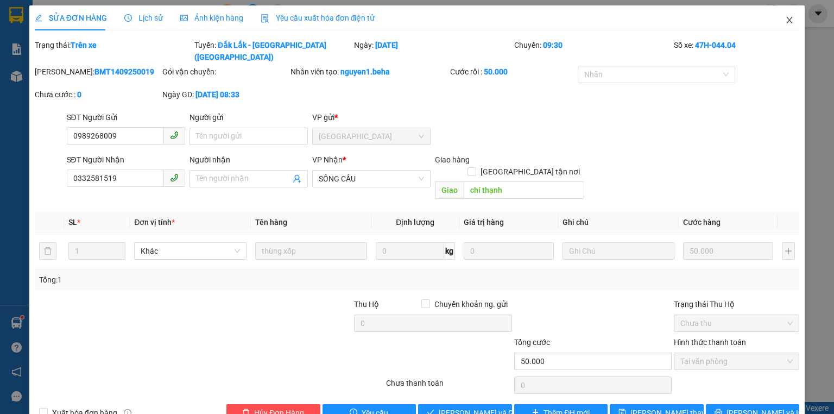
click at [785, 21] on icon "close" at bounding box center [789, 20] width 9 height 9
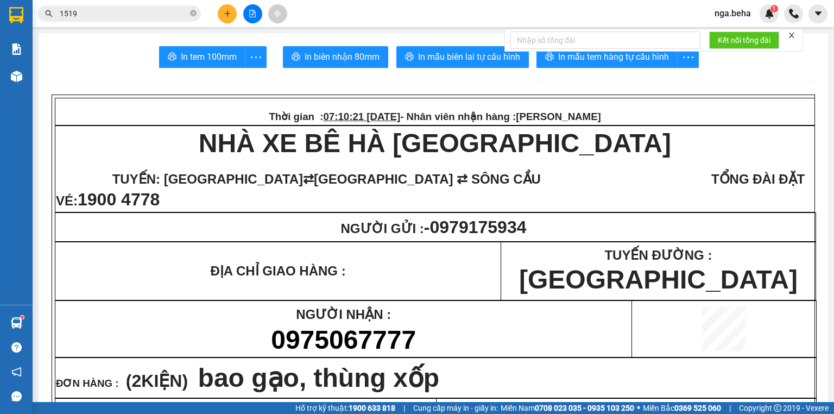
click at [122, 15] on input "1519" at bounding box center [124, 14] width 128 height 12
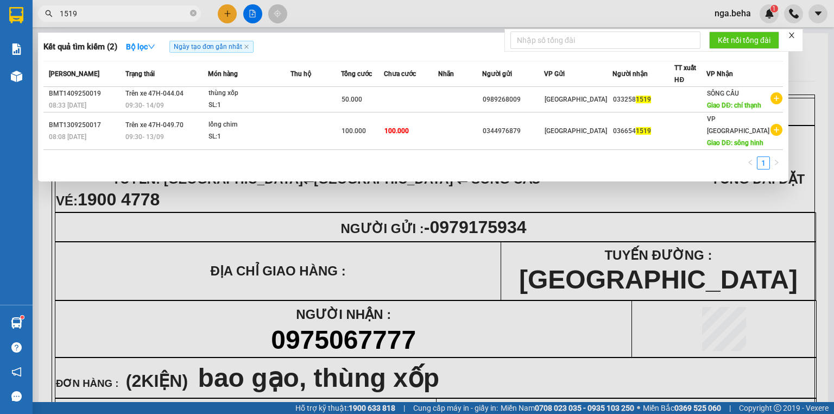
click at [122, 15] on input "1519" at bounding box center [124, 14] width 128 height 12
type input "0"
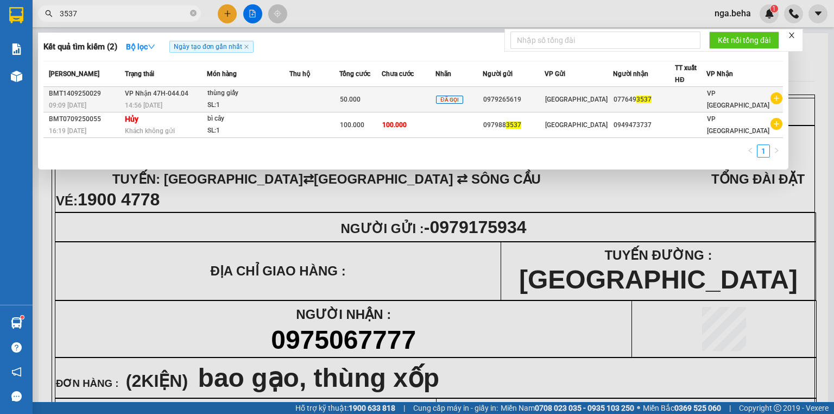
type input "3537"
click at [339, 107] on td at bounding box center [315, 100] width 50 height 26
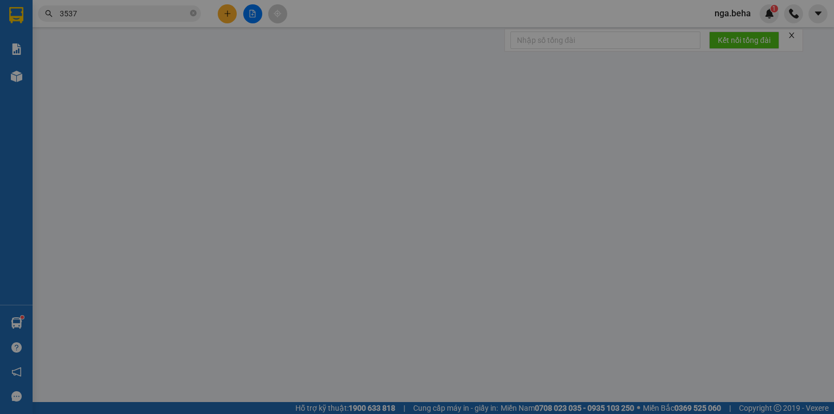
type input "0979265619"
type input "0776493537"
type input "50.000"
type input "0"
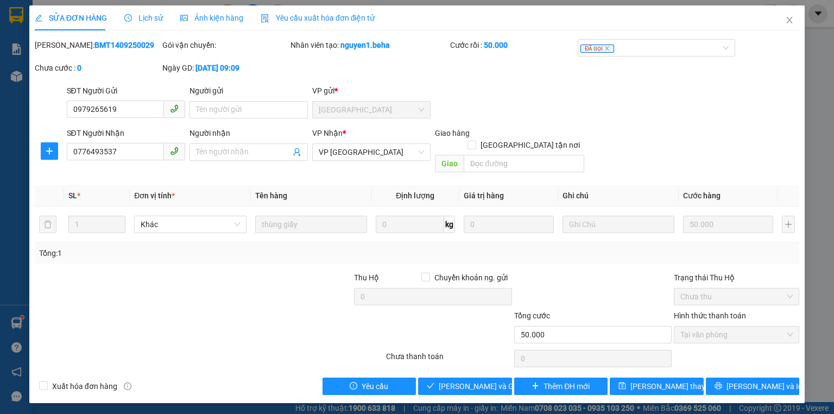
click at [199, 14] on span "Ảnh kiện hàng" at bounding box center [211, 18] width 63 height 9
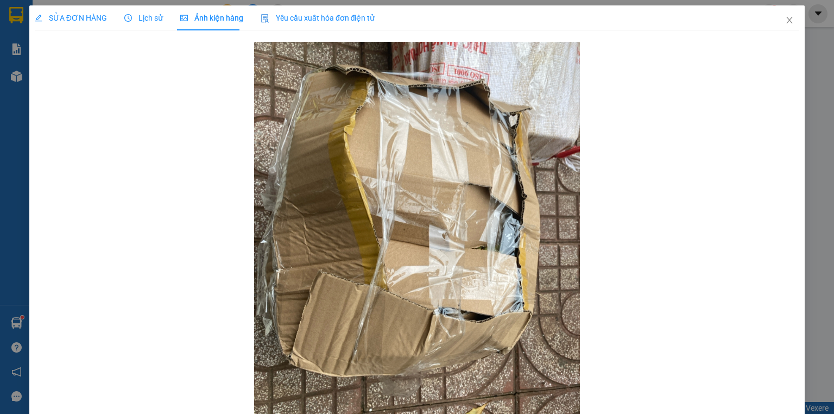
click at [84, 20] on span "SỬA ĐƠN HÀNG" at bounding box center [71, 18] width 72 height 9
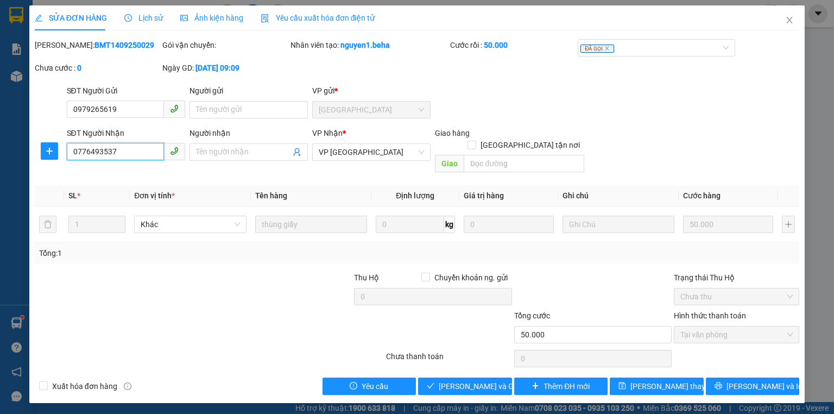
click at [131, 150] on input "0776493537" at bounding box center [115, 151] width 97 height 17
click at [788, 23] on icon "close" at bounding box center [790, 20] width 6 height 7
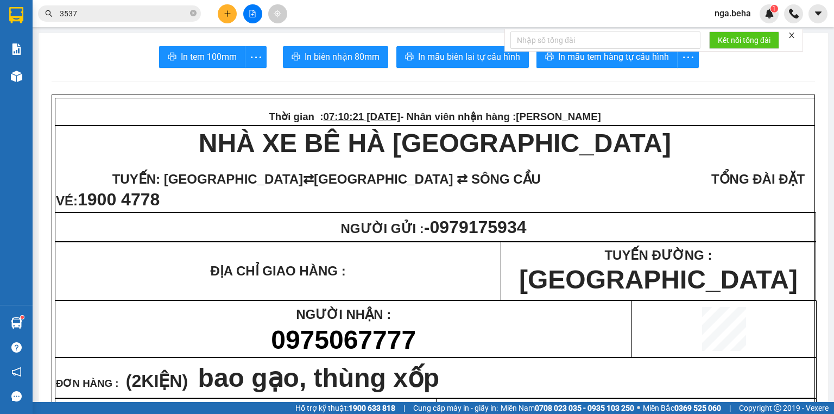
click at [138, 17] on input "3537" at bounding box center [124, 14] width 128 height 12
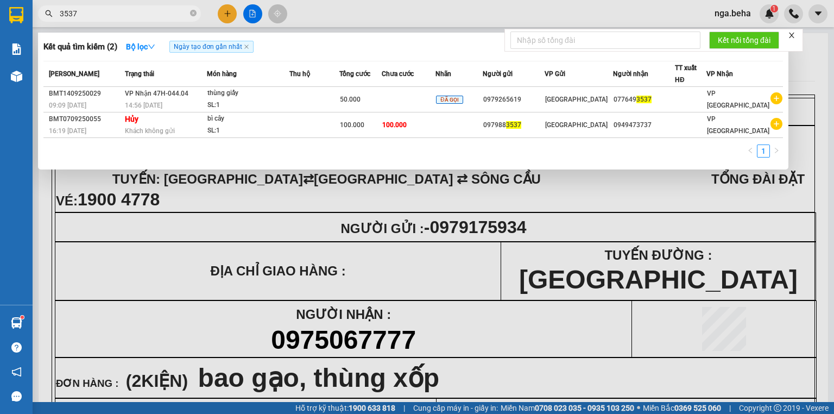
click at [138, 17] on input "3537" at bounding box center [124, 14] width 128 height 12
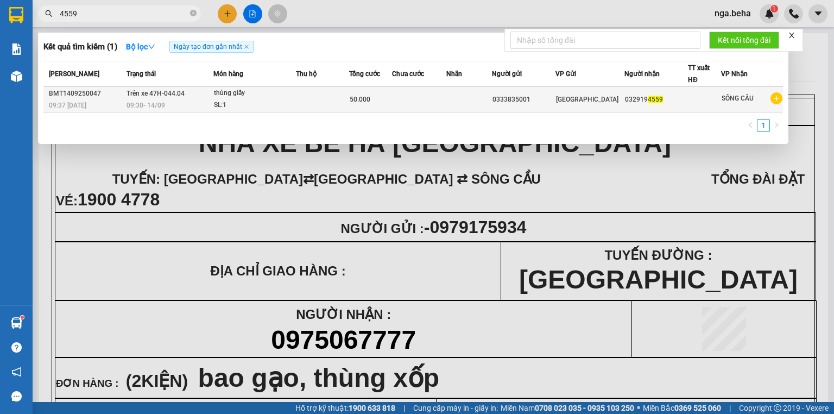
click at [242, 104] on div "SL: 1" at bounding box center [254, 105] width 81 height 12
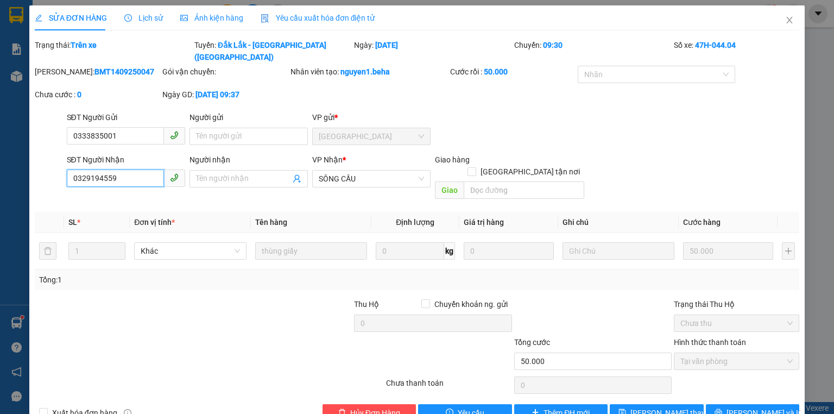
click at [124, 169] on input "0329194559" at bounding box center [115, 177] width 97 height 17
click at [785, 18] on icon "close" at bounding box center [789, 20] width 9 height 9
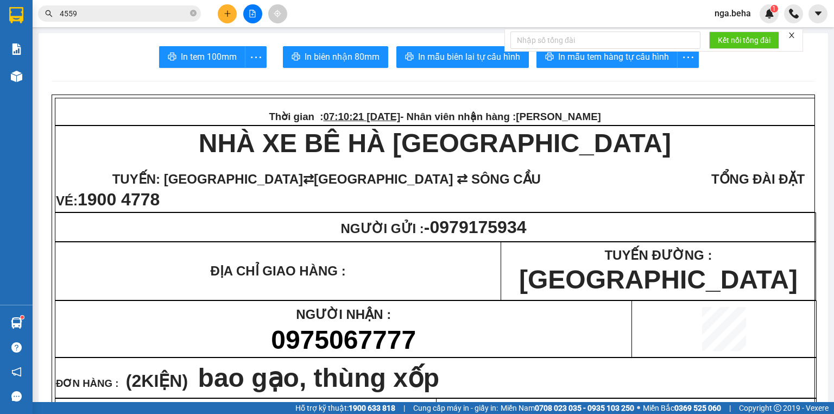
click at [139, 18] on input "4559" at bounding box center [124, 14] width 128 height 12
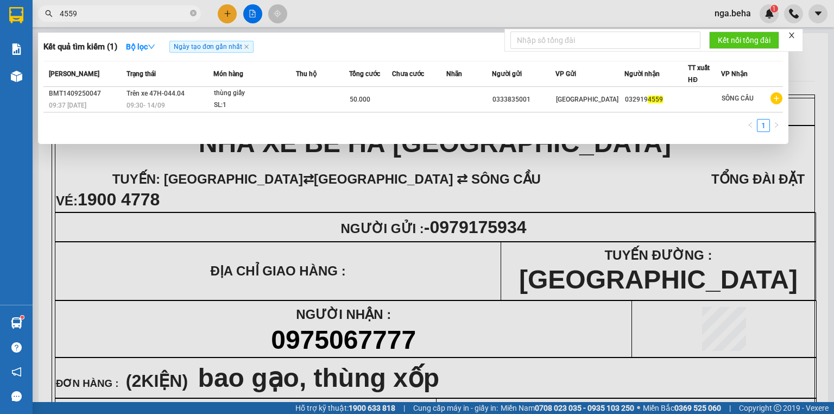
click at [139, 18] on input "4559" at bounding box center [124, 14] width 128 height 12
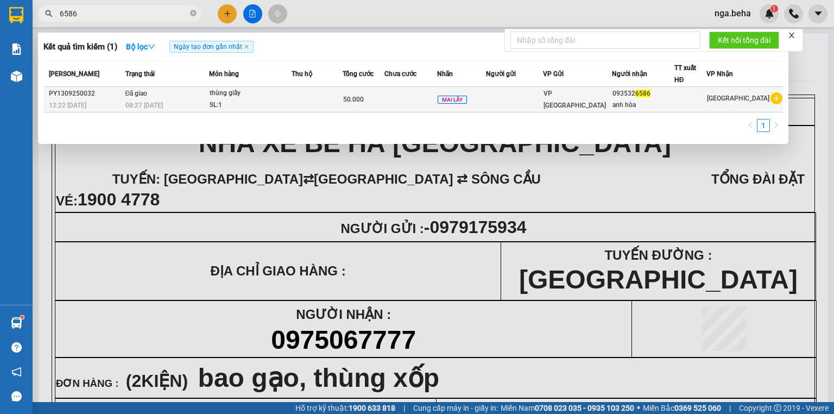
type input "6586"
click at [246, 100] on div "SL: 1" at bounding box center [250, 105] width 81 height 12
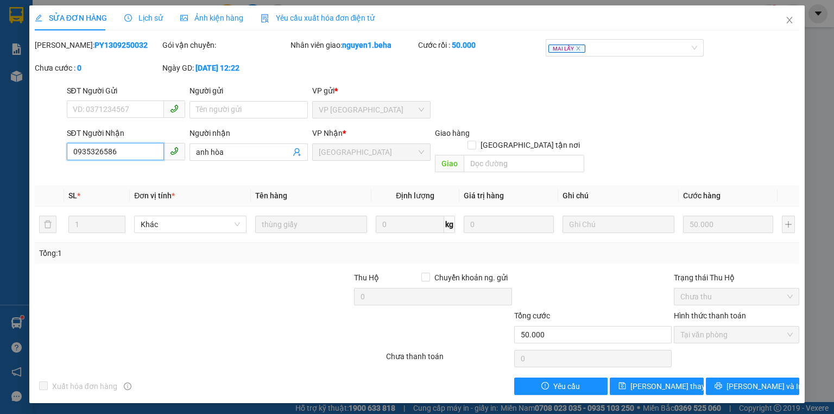
click at [119, 148] on input "0935326586" at bounding box center [115, 151] width 97 height 17
drag, startPoint x: 787, startPoint y: 16, endPoint x: 678, endPoint y: 50, distance: 114.3
click at [787, 16] on icon "close" at bounding box center [789, 20] width 9 height 9
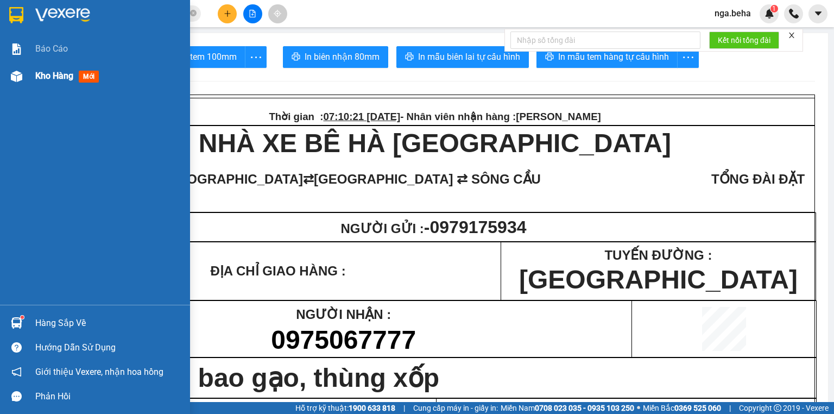
click at [26, 79] on div "Kho hàng mới" at bounding box center [95, 75] width 190 height 27
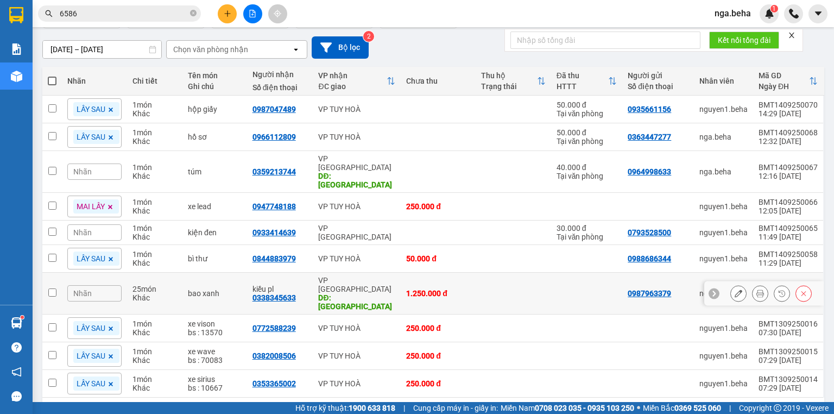
scroll to position [88, 0]
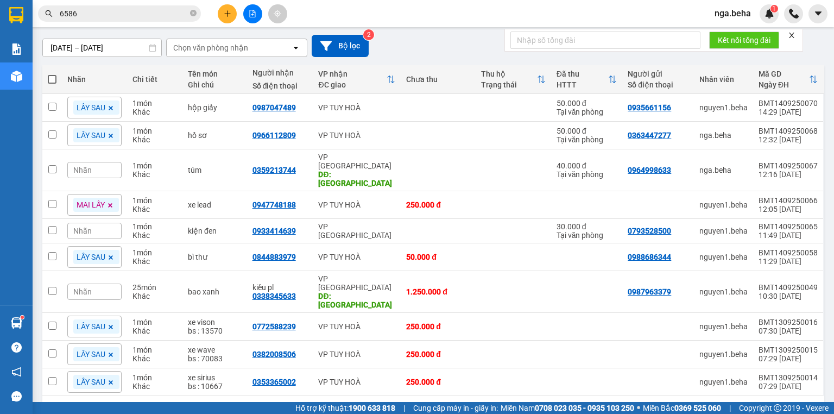
click at [778, 408] on div "10 / trang" at bounding box center [779, 413] width 34 height 11
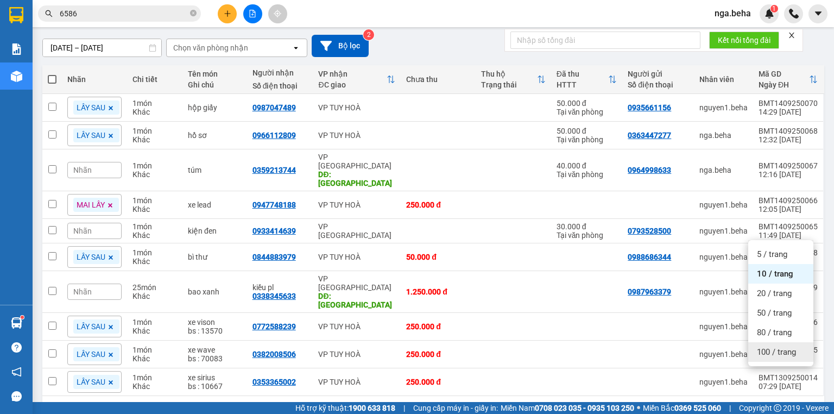
click at [780, 352] on span "100 / trang" at bounding box center [776, 352] width 39 height 11
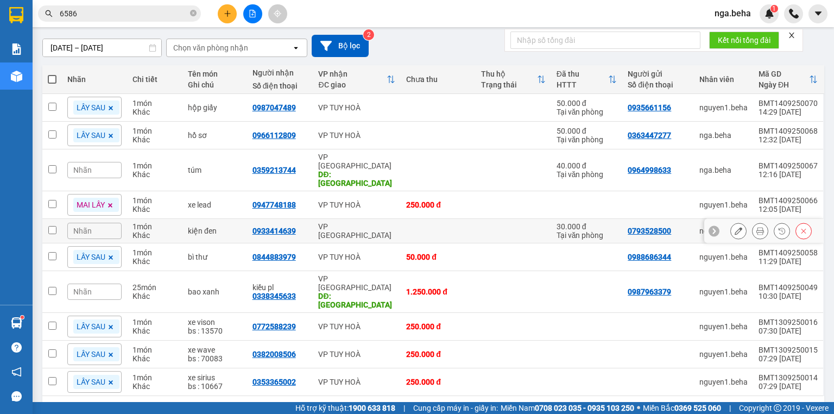
click at [735, 227] on icon at bounding box center [739, 231] width 8 height 8
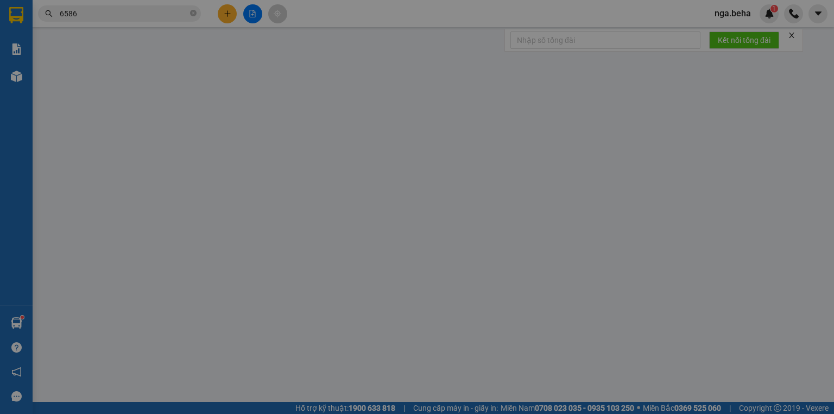
type input "0793528500"
type input "0933414639"
type input "30.000"
type input "0"
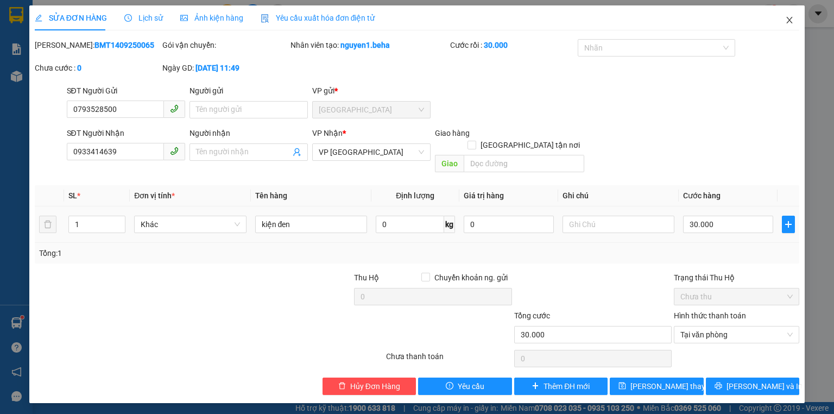
click at [788, 20] on icon "close" at bounding box center [789, 20] width 9 height 9
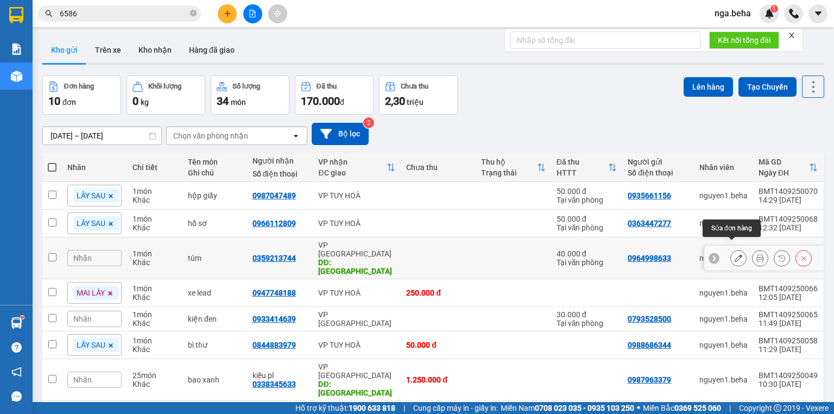
click at [735, 254] on icon at bounding box center [739, 258] width 8 height 8
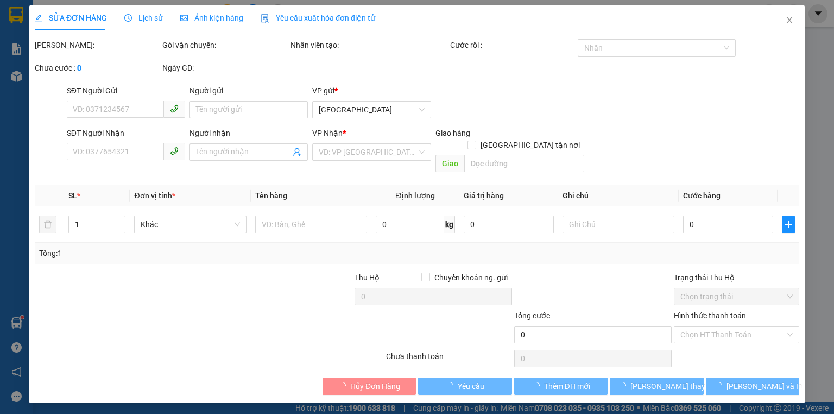
type input "0964998633"
type input "0359213744"
type input "sơn giang"
type input "40.000"
type input "0"
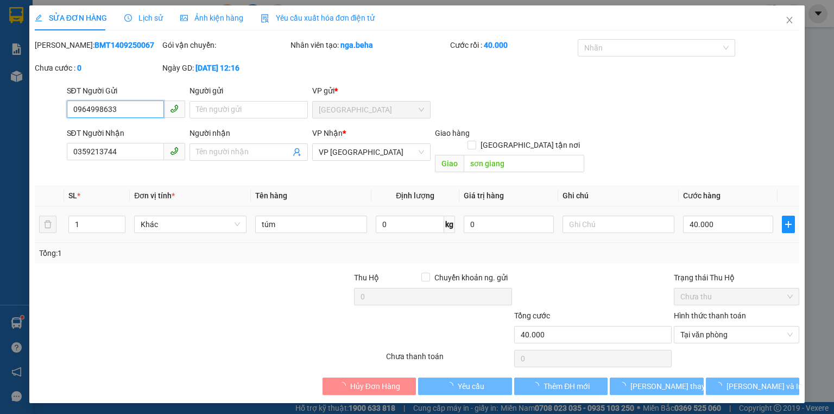
click at [139, 160] on span "0359213744" at bounding box center [126, 151] width 118 height 17
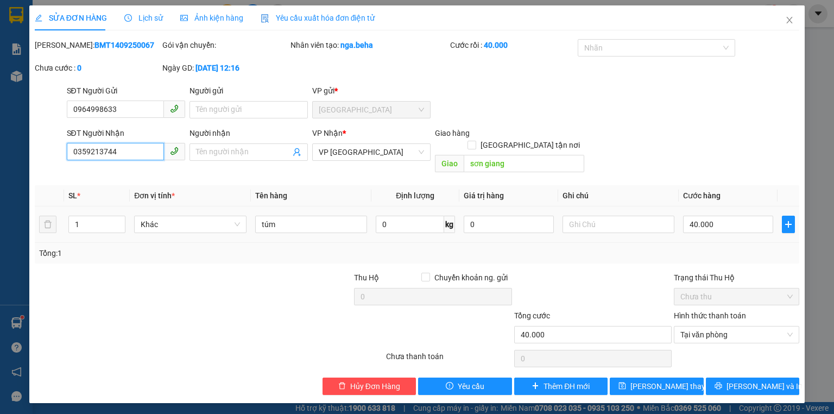
click at [142, 152] on input "0359213744" at bounding box center [115, 151] width 97 height 17
click at [789, 22] on icon "close" at bounding box center [790, 20] width 6 height 7
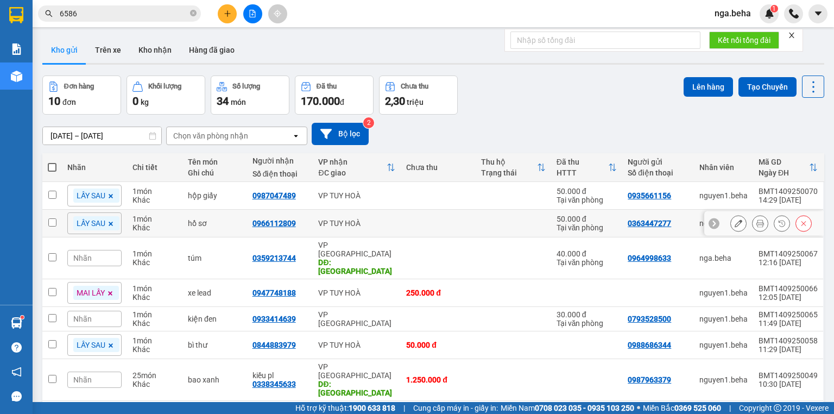
click at [735, 222] on icon at bounding box center [739, 223] width 8 height 8
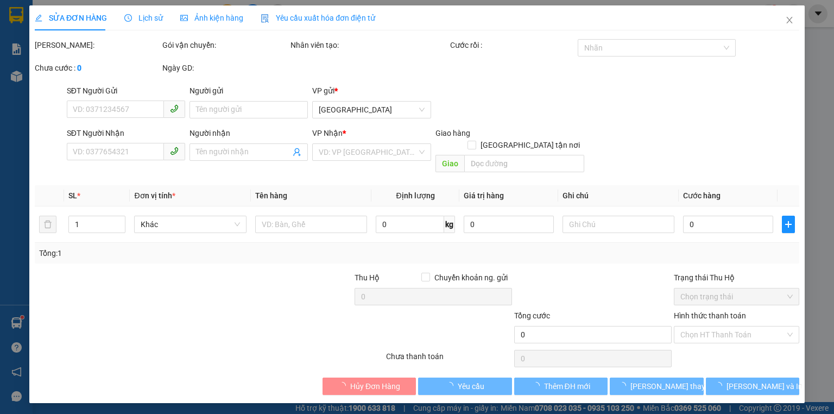
type input "0363447277"
type input "0966112809"
type input "50.000"
type input "0"
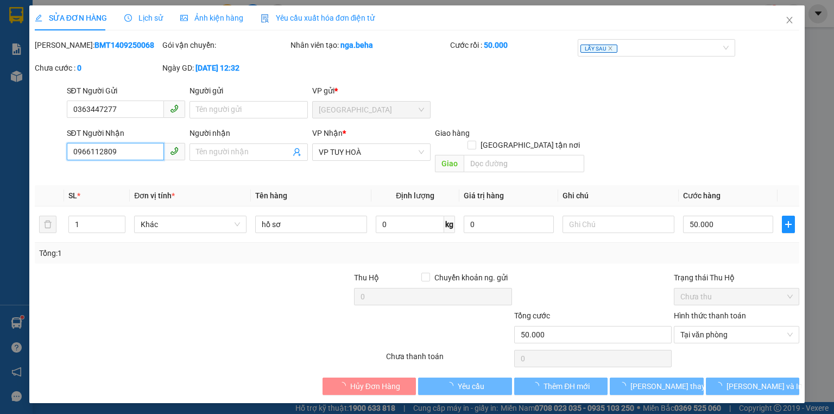
click at [133, 156] on input "0966112809" at bounding box center [115, 151] width 97 height 17
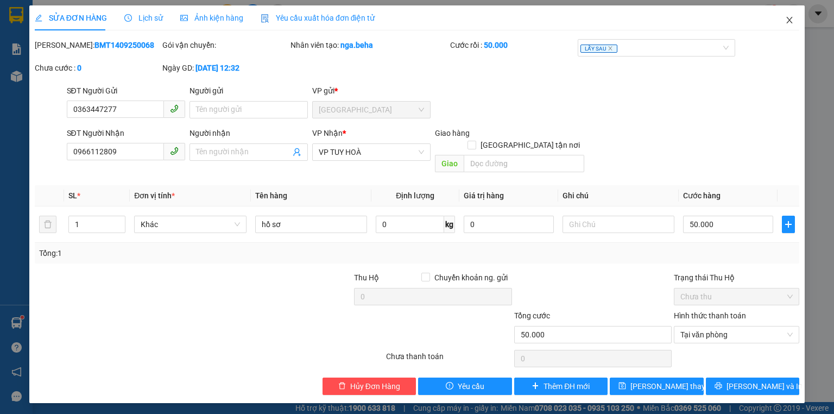
click at [794, 23] on icon "close" at bounding box center [789, 20] width 9 height 9
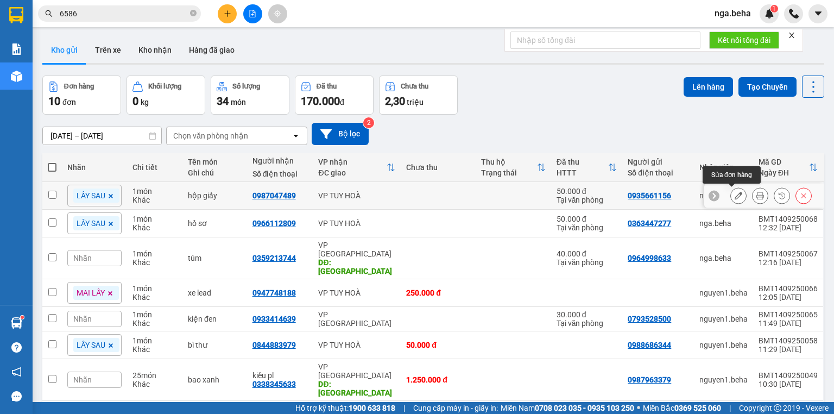
click at [735, 192] on icon at bounding box center [739, 196] width 8 height 8
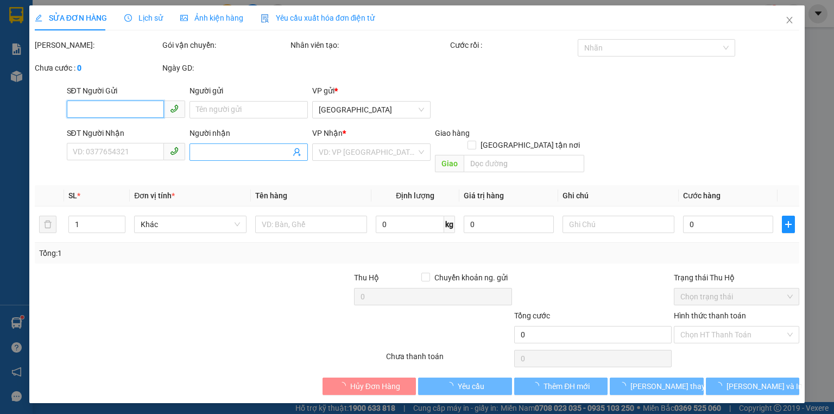
type input "0935661156"
type input "0987047489"
type input "50.000"
type input "0"
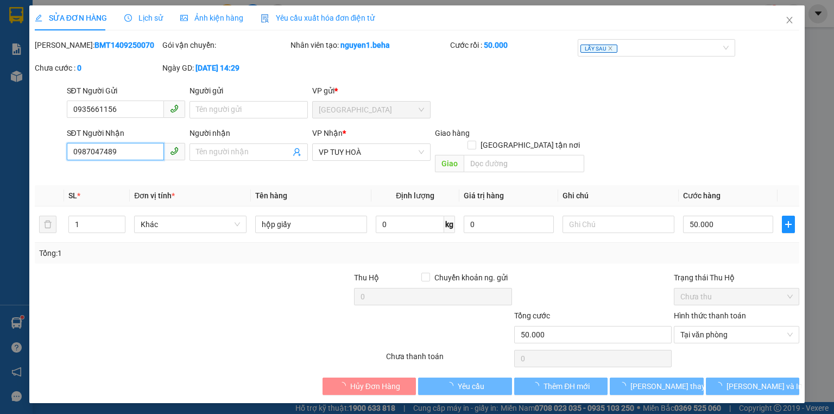
click at [122, 151] on input "0987047489" at bounding box center [115, 151] width 97 height 17
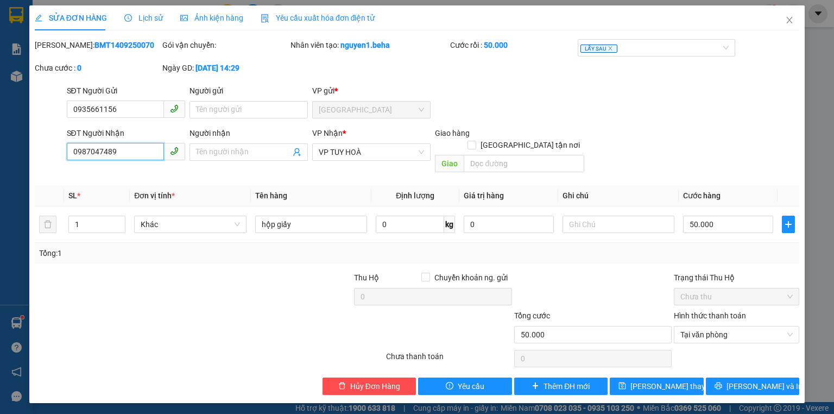
click at [122, 151] on input "0987047489" at bounding box center [115, 151] width 97 height 17
click at [790, 17] on icon "close" at bounding box center [789, 20] width 9 height 9
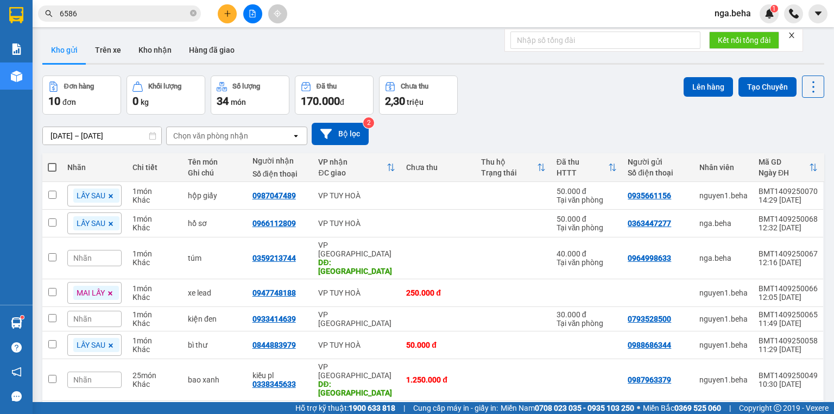
click at [114, 15] on input "6586" at bounding box center [124, 14] width 128 height 12
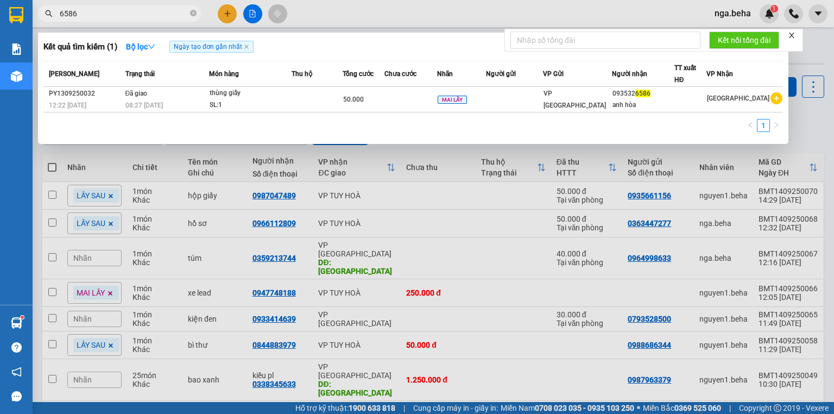
click at [114, 15] on input "6586" at bounding box center [124, 14] width 128 height 12
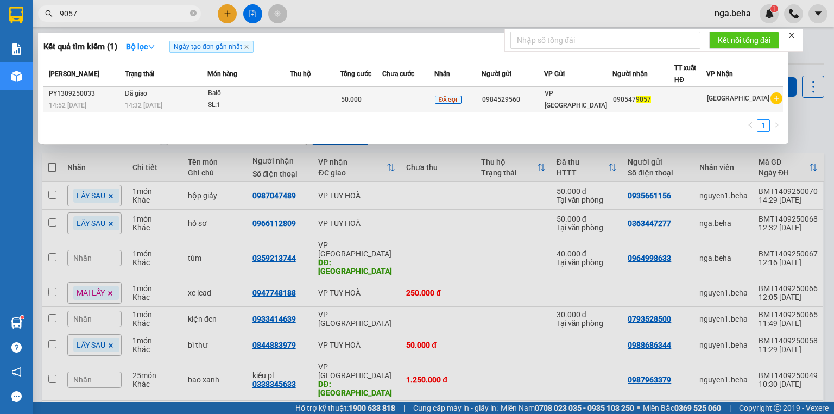
type input "9057"
click at [290, 109] on div "SL: 1" at bounding box center [248, 105] width 81 height 12
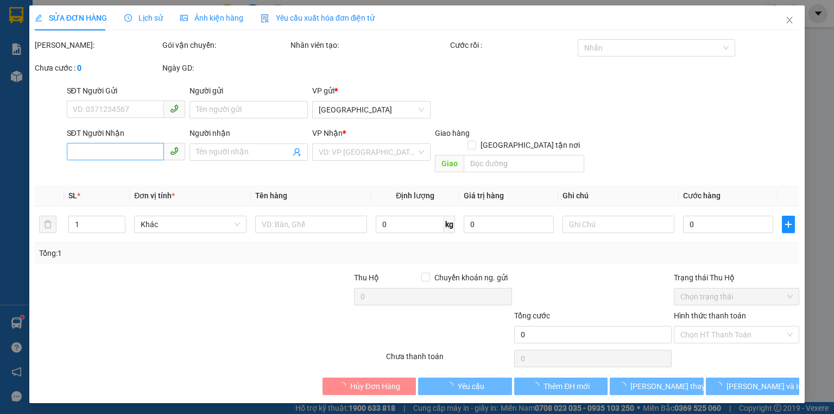
type input "0984529560"
type input "0905479057"
type input "50.000"
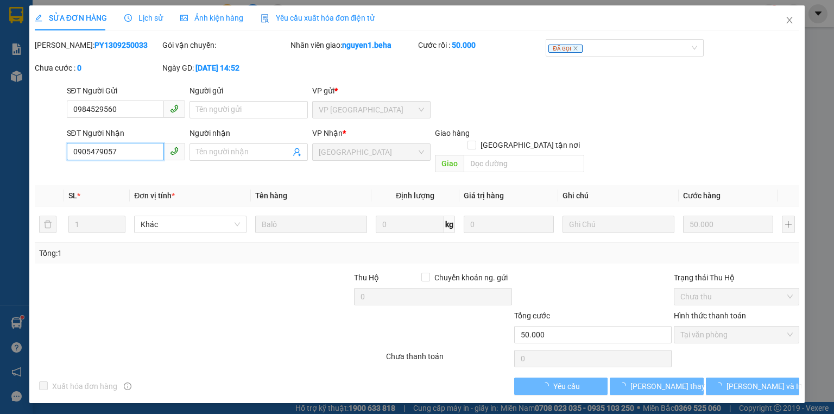
click at [133, 154] on input "0905479057" at bounding box center [115, 151] width 97 height 17
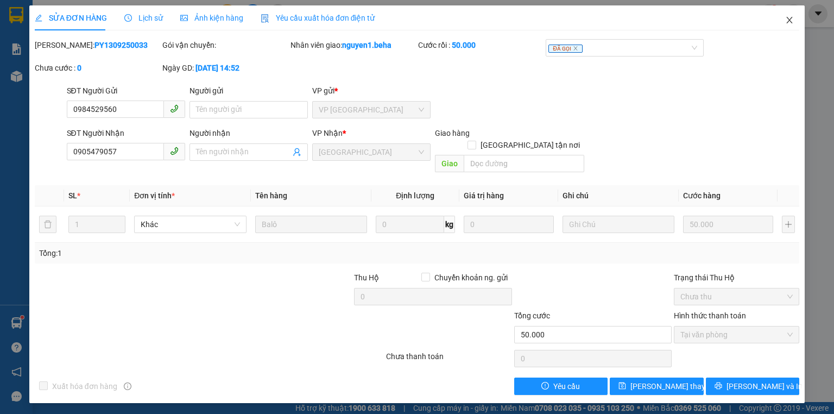
click at [785, 19] on icon "close" at bounding box center [789, 20] width 9 height 9
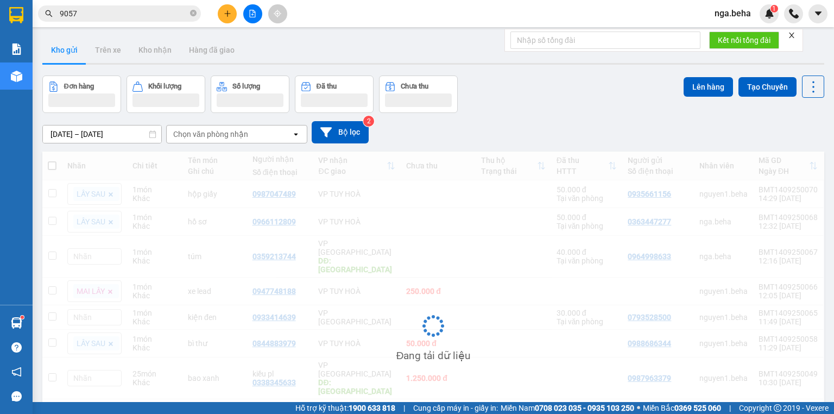
click at [115, 13] on input "9057" at bounding box center [124, 14] width 128 height 12
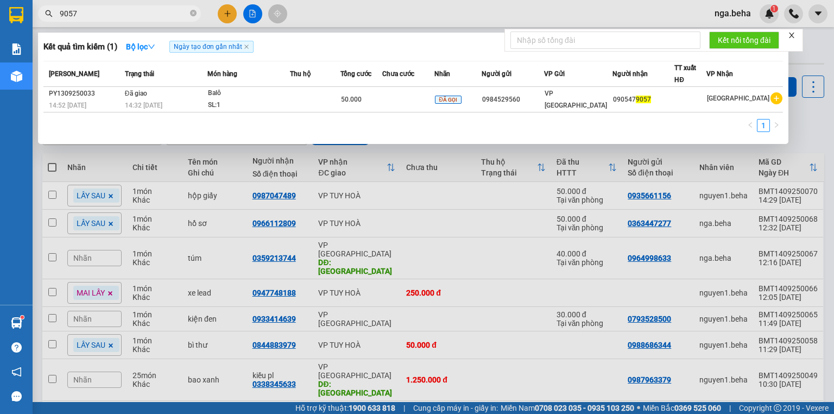
click at [115, 13] on input "9057" at bounding box center [124, 14] width 128 height 12
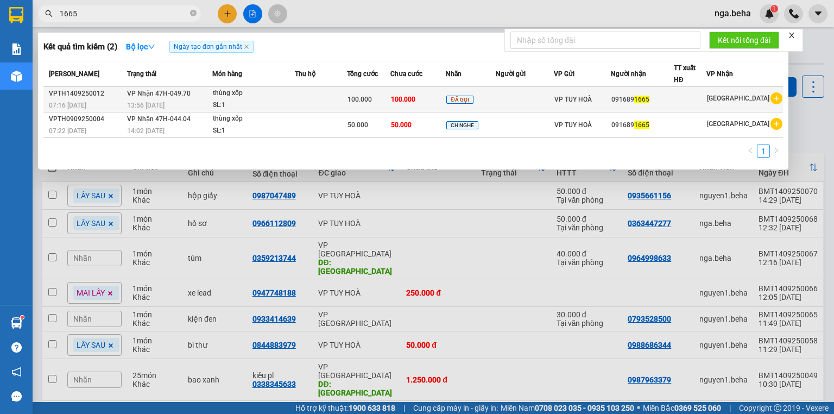
type input "1665"
click at [203, 104] on div "13:56 [DATE]" at bounding box center [169, 105] width 85 height 12
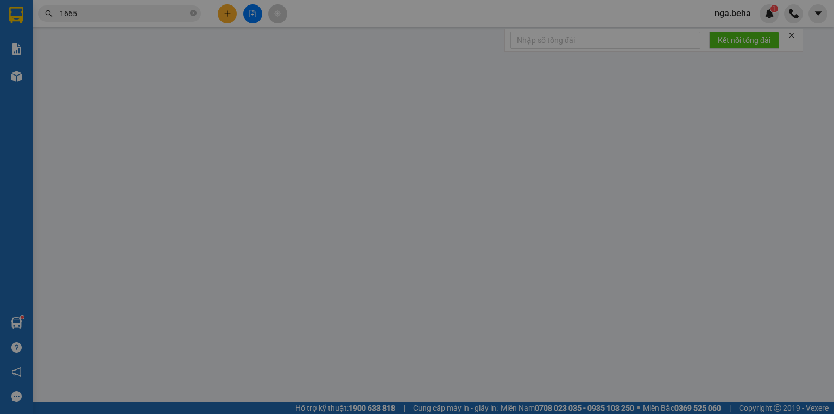
type input "0916891665"
type input "100.000"
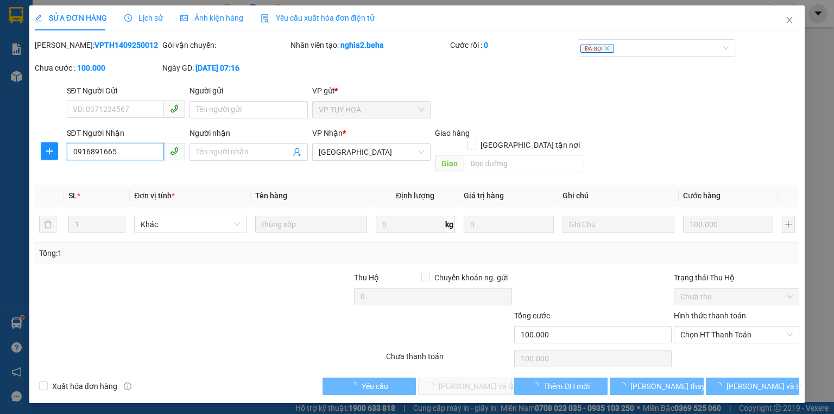
click at [113, 158] on input "0916891665" at bounding box center [115, 151] width 97 height 17
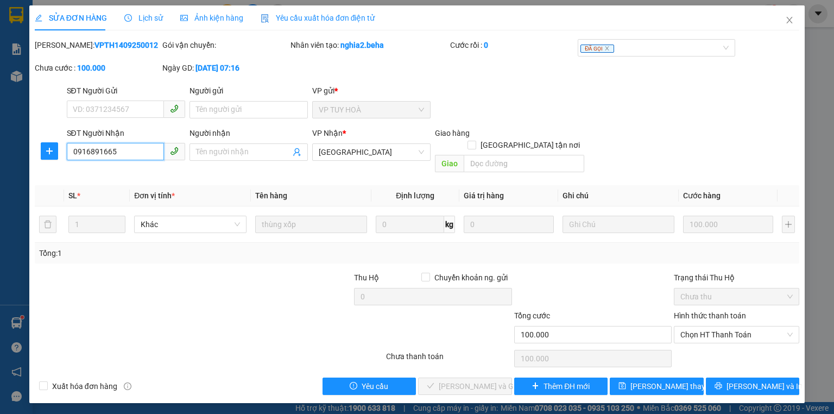
click at [113, 158] on input "0916891665" at bounding box center [115, 151] width 97 height 17
click at [709, 326] on span "Chọn HT Thanh Toán" at bounding box center [737, 334] width 112 height 16
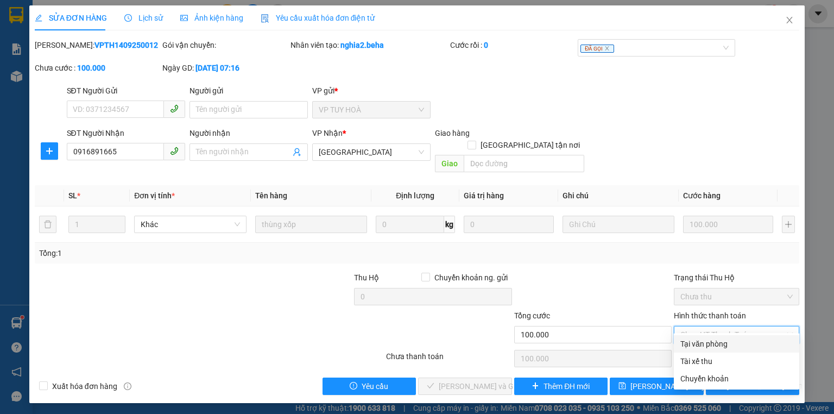
click at [713, 338] on div "Tại văn phòng" at bounding box center [737, 344] width 112 height 12
type input "0"
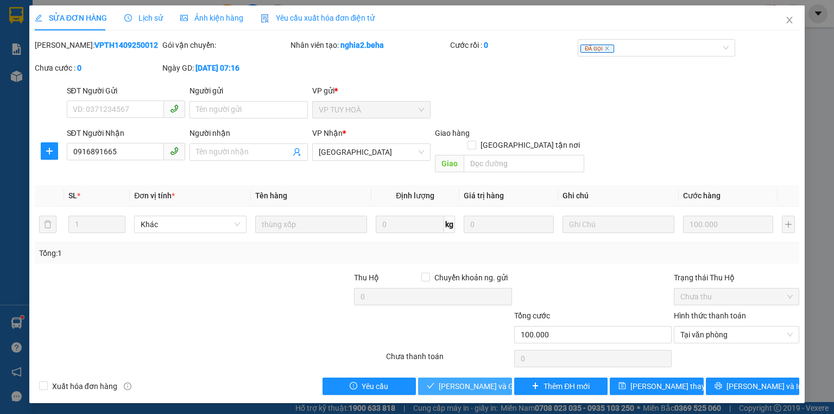
click at [482, 380] on span "[PERSON_NAME] và Giao hàng" at bounding box center [491, 386] width 104 height 12
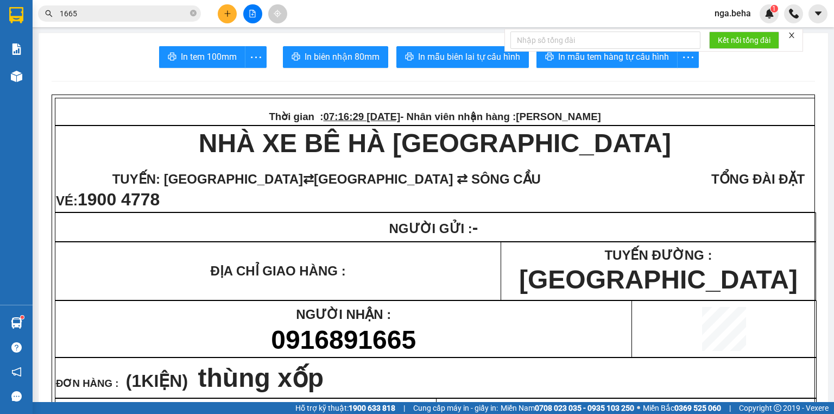
click at [118, 13] on input "1665" at bounding box center [124, 14] width 128 height 12
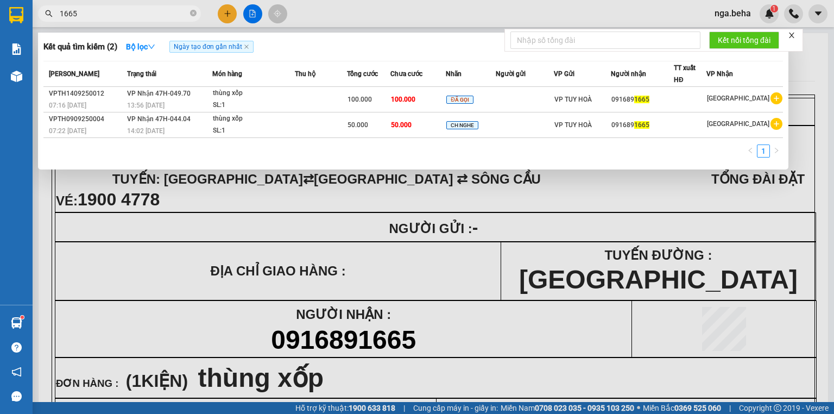
click at [118, 13] on input "1665" at bounding box center [124, 14] width 128 height 12
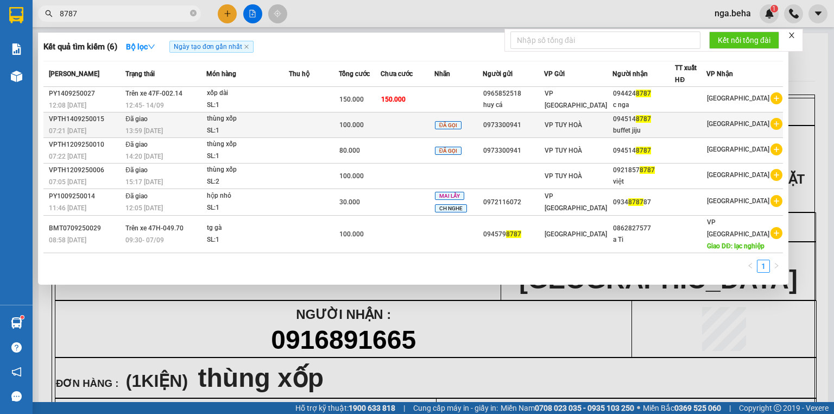
type input "8787"
click at [259, 122] on div "thùng xốp" at bounding box center [247, 119] width 81 height 12
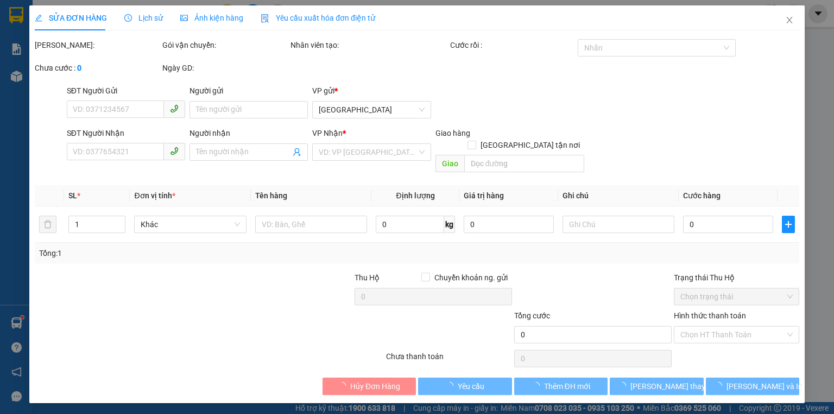
type input "0973300941"
type input "0945148787"
type input "buffet jiju"
type input "100.000"
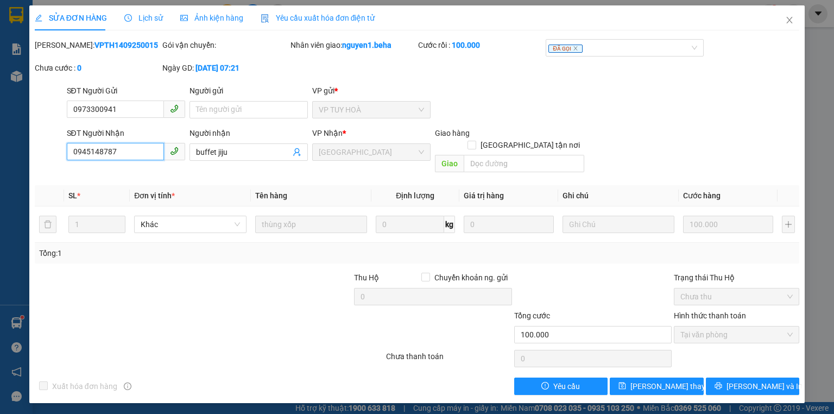
click at [116, 150] on input "0945148787" at bounding box center [115, 151] width 97 height 17
click at [783, 21] on span "Close" at bounding box center [790, 20] width 30 height 30
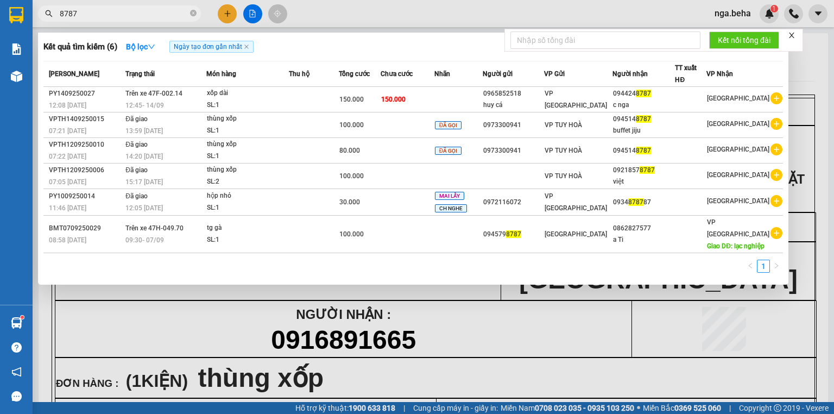
click at [109, 9] on input "8787" at bounding box center [124, 14] width 128 height 12
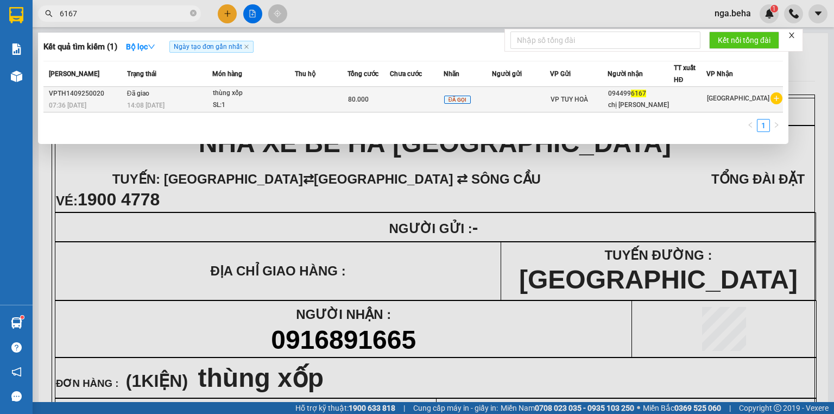
type input "6167"
click at [248, 90] on div "thùng xốp" at bounding box center [253, 93] width 81 height 12
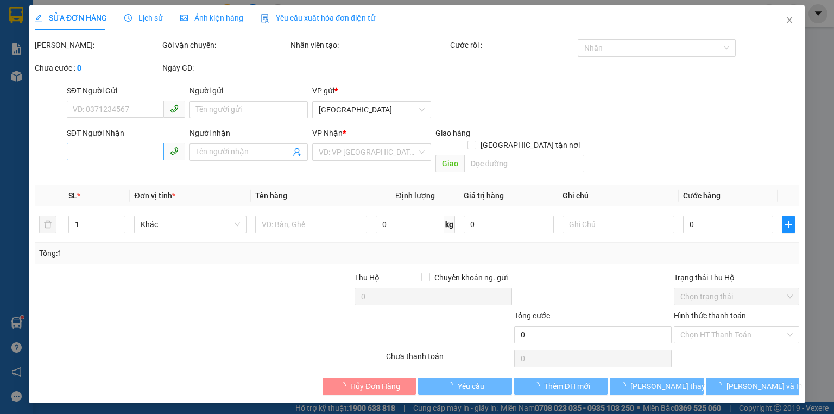
type input "0944996167"
type input "chị [PERSON_NAME]"
type input "80.000"
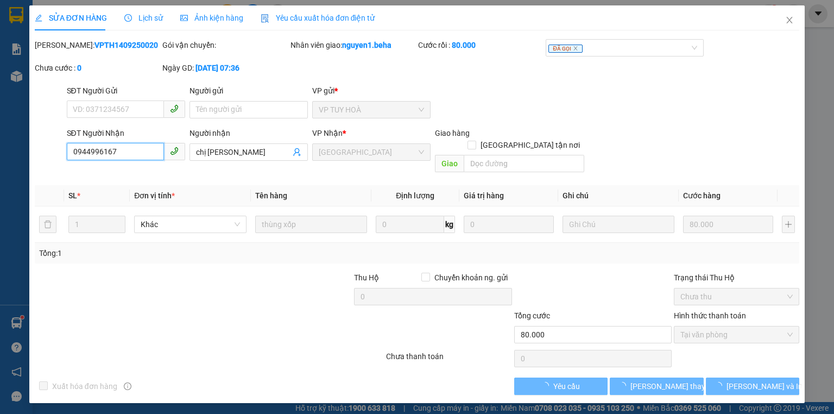
click at [116, 153] on input "0944996167" at bounding box center [115, 151] width 97 height 17
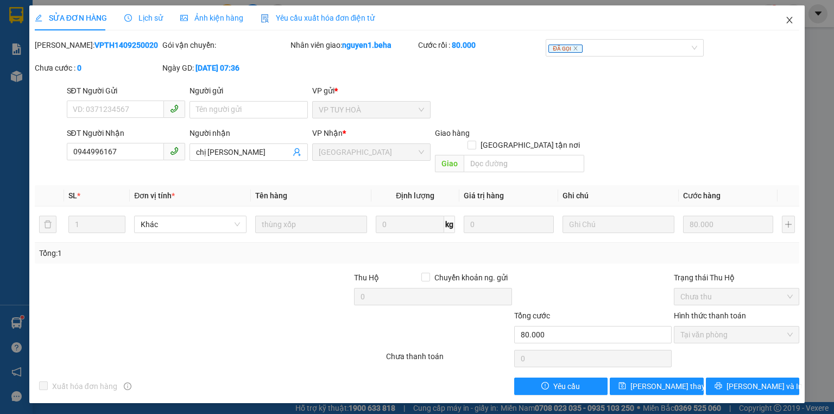
click at [788, 23] on icon "close" at bounding box center [790, 20] width 6 height 7
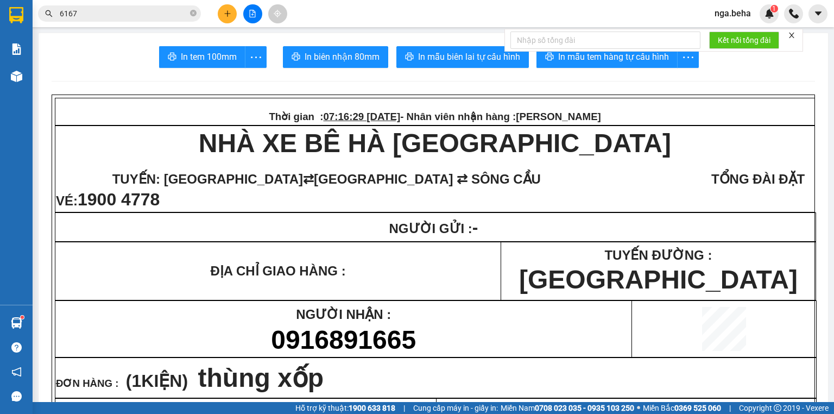
click at [107, 15] on input "6167" at bounding box center [124, 14] width 128 height 12
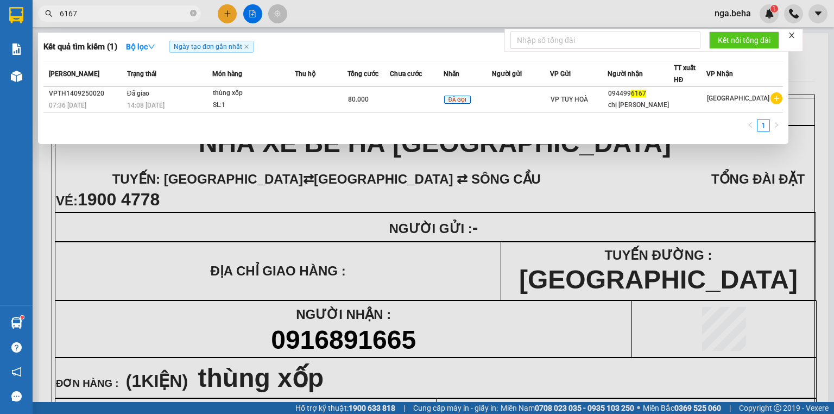
click at [107, 15] on input "6167" at bounding box center [124, 14] width 128 height 12
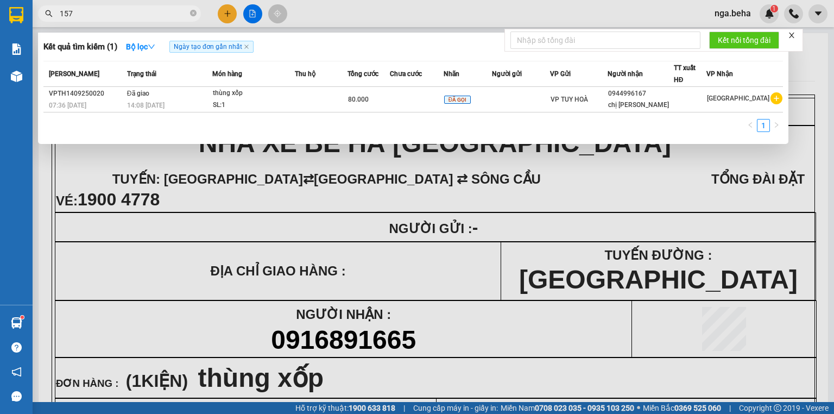
type input "1579"
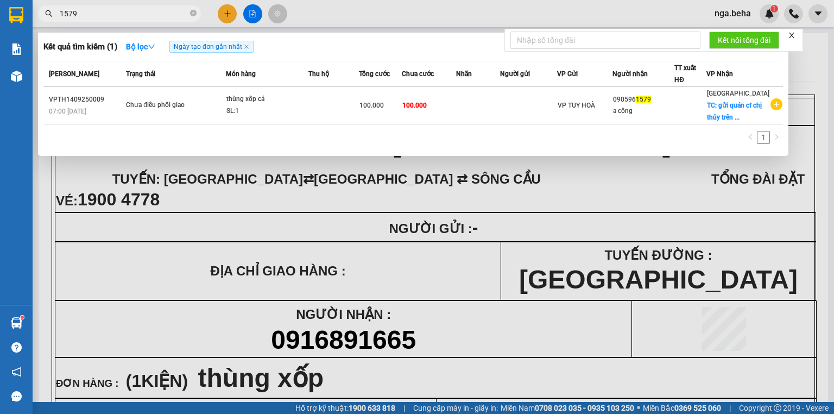
click at [115, 13] on input "1579" at bounding box center [124, 14] width 128 height 12
click at [115, 14] on input "1579" at bounding box center [124, 14] width 128 height 12
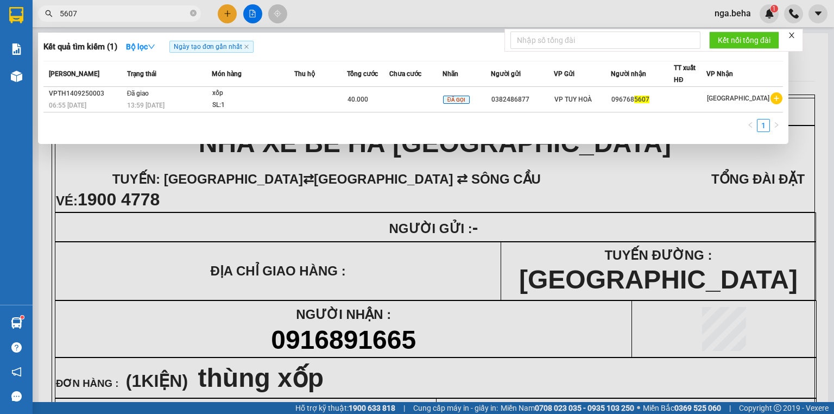
click at [274, 59] on div "Kết quả tìm kiếm ( 1 ) Bộ lọc Ngày tạo đơn gần nhất Mã ĐH Trạng thái Món hàng T…" at bounding box center [413, 88] width 751 height 111
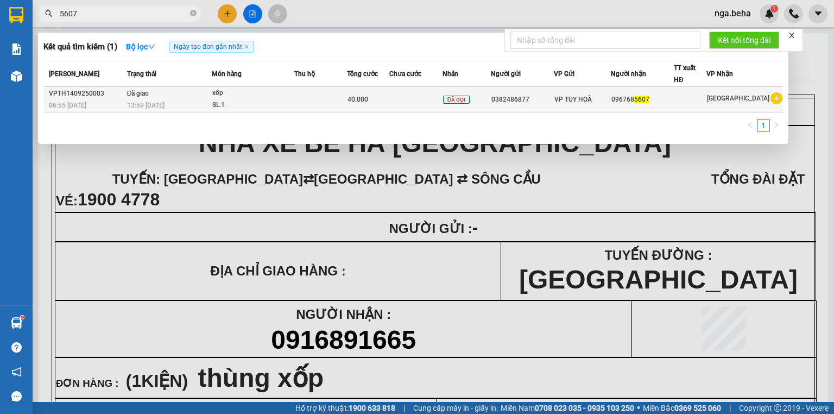
click at [271, 93] on div "xốp" at bounding box center [252, 93] width 81 height 12
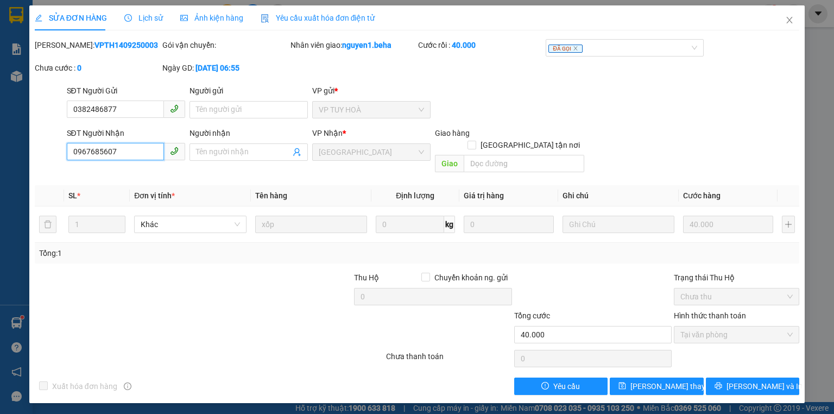
click at [128, 156] on input "0967685607" at bounding box center [115, 151] width 97 height 17
drag, startPoint x: 791, startPoint y: 20, endPoint x: 141, endPoint y: 19, distance: 650.2
click at [789, 20] on icon "close" at bounding box center [789, 20] width 9 height 9
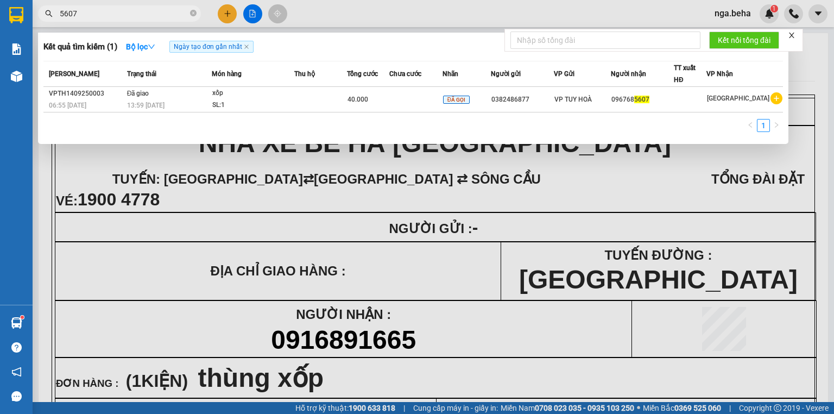
click at [77, 14] on input "5607" at bounding box center [124, 14] width 128 height 12
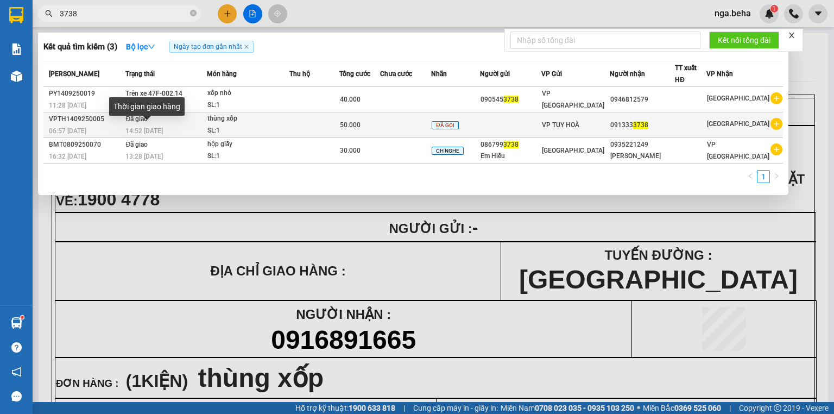
type input "3738"
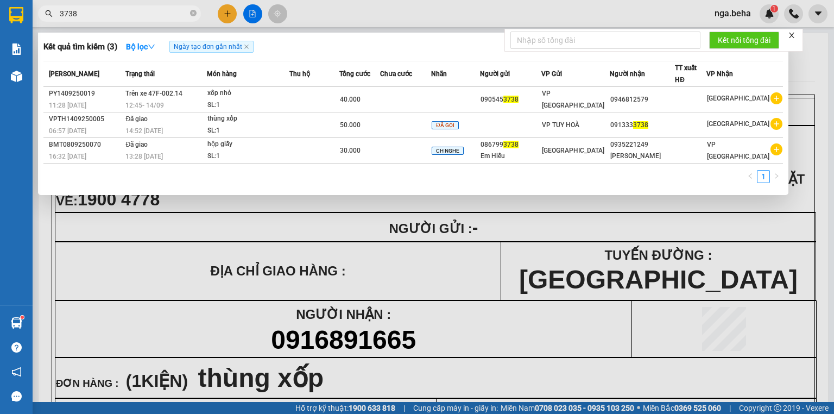
click at [104, 17] on input "3738" at bounding box center [124, 14] width 128 height 12
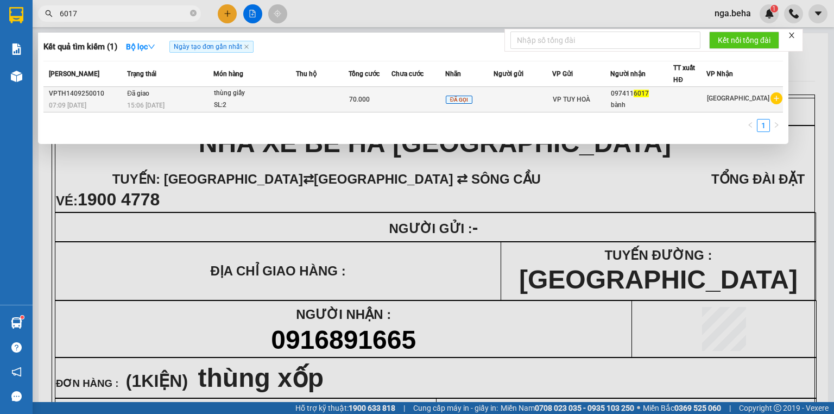
type input "6017"
click at [287, 99] on div "SL: 2" at bounding box center [254, 105] width 81 height 12
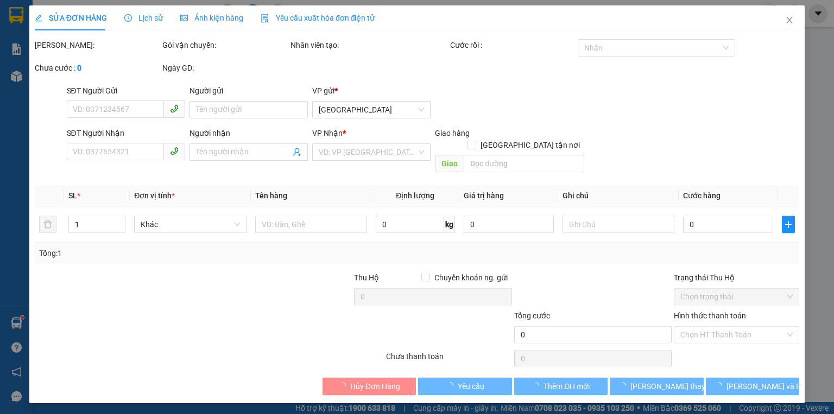
type input "0974116017"
type input "bành"
type input "70.000"
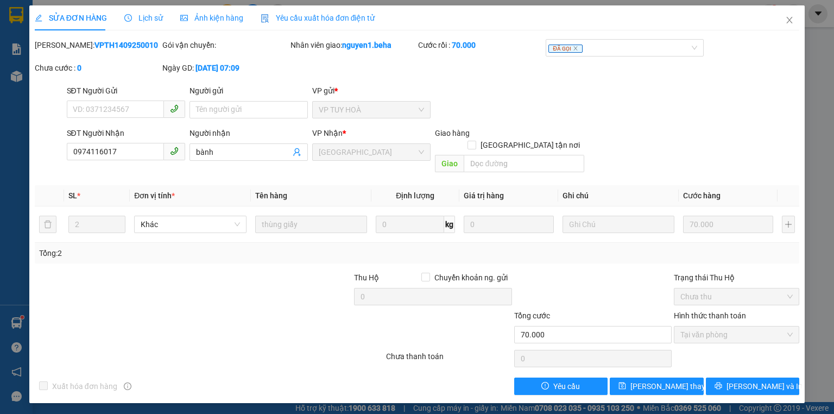
click at [123, 162] on div "SĐT Người Nhận 0974116017" at bounding box center [126, 146] width 118 height 38
click at [127, 156] on input "0974116017" at bounding box center [115, 151] width 97 height 17
click at [793, 22] on icon "close" at bounding box center [789, 20] width 9 height 9
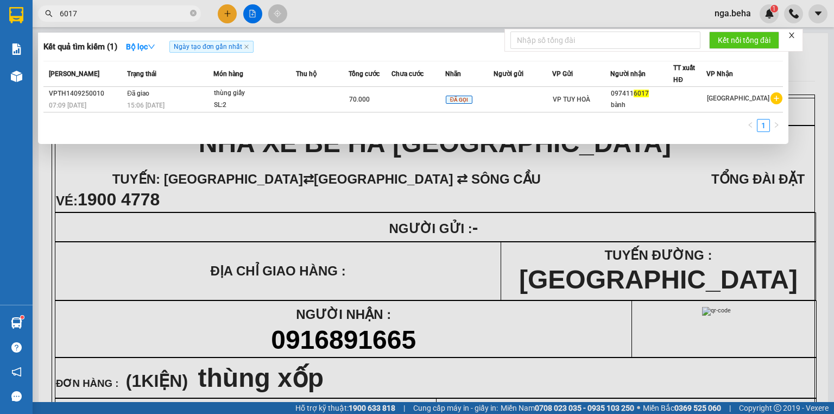
click at [100, 16] on input "6017" at bounding box center [124, 14] width 128 height 12
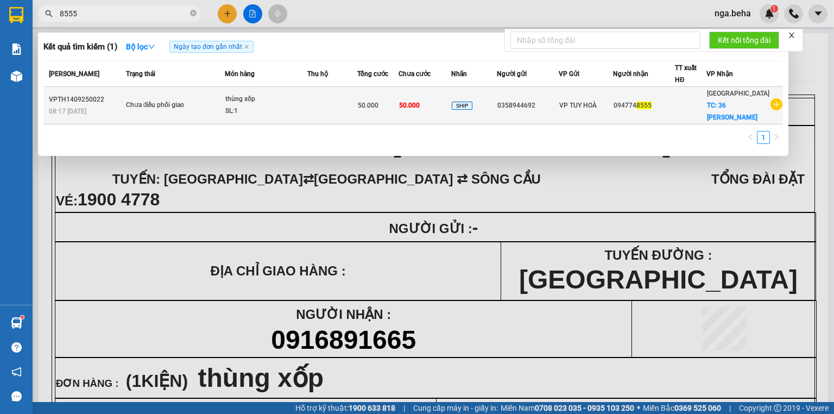
type input "8555"
click at [362, 113] on td "50.000" at bounding box center [377, 105] width 41 height 37
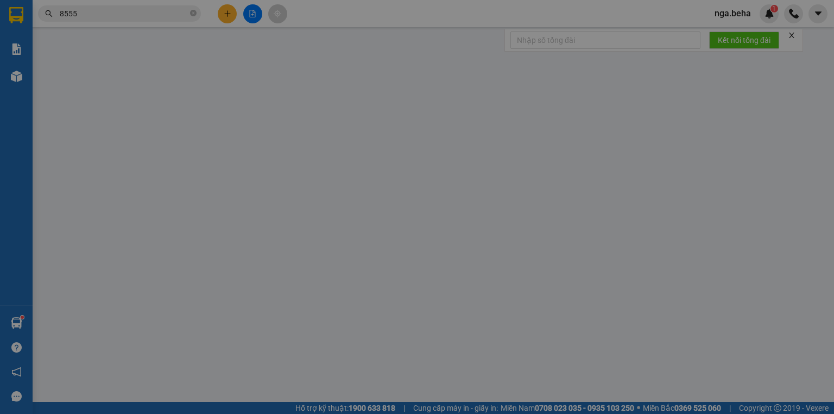
type input "0358944692"
type input "0947748555"
checkbox input "true"
type input "36 [PERSON_NAME]"
type input "50.000"
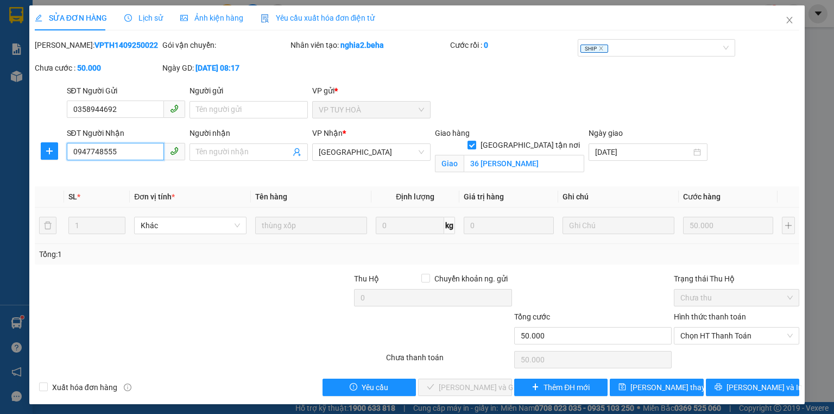
click at [126, 156] on input "0947748555" at bounding box center [115, 151] width 97 height 17
click at [708, 330] on span "Chọn HT Thanh Toán" at bounding box center [737, 336] width 112 height 16
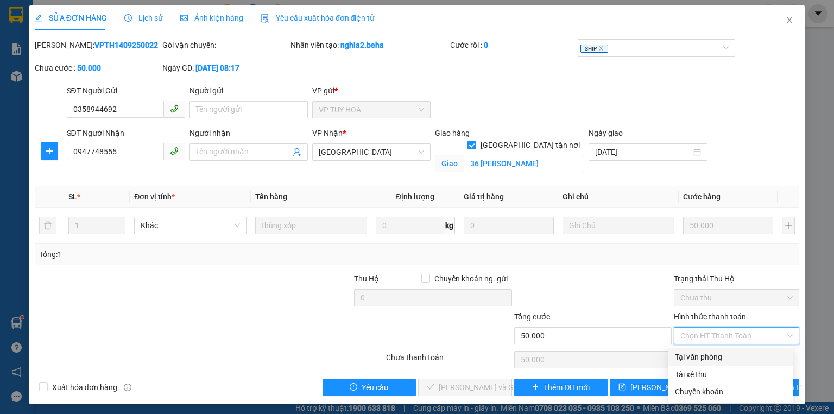
click at [696, 351] on div "Tại văn phòng" at bounding box center [731, 357] width 112 height 12
type input "0"
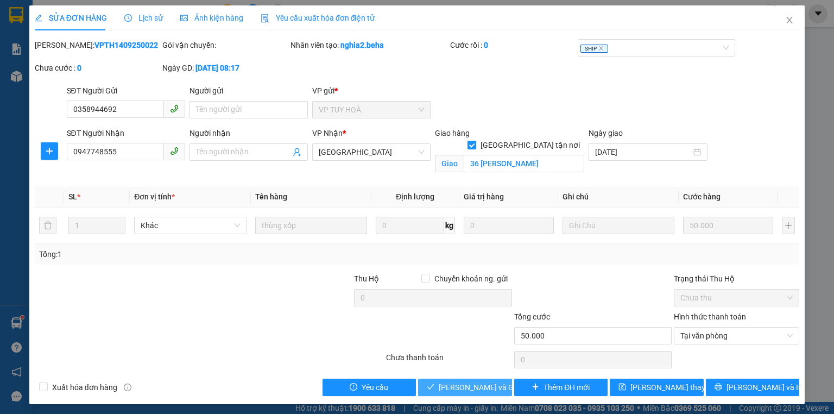
click at [458, 391] on span "[PERSON_NAME] và Giao hàng" at bounding box center [491, 387] width 104 height 12
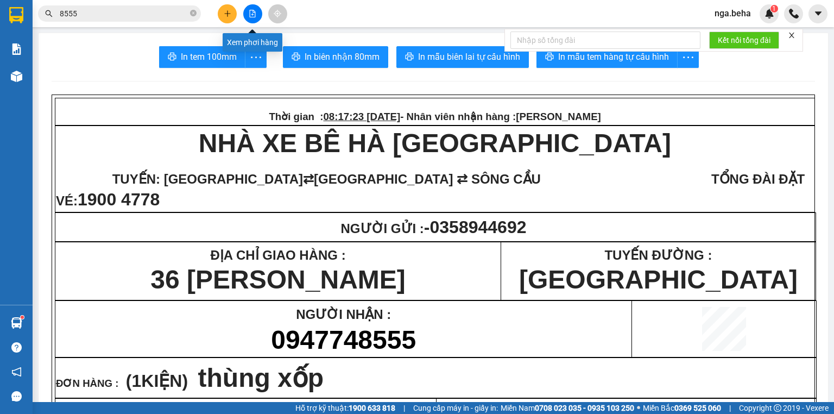
click at [255, 13] on icon "file-add" at bounding box center [253, 14] width 6 height 8
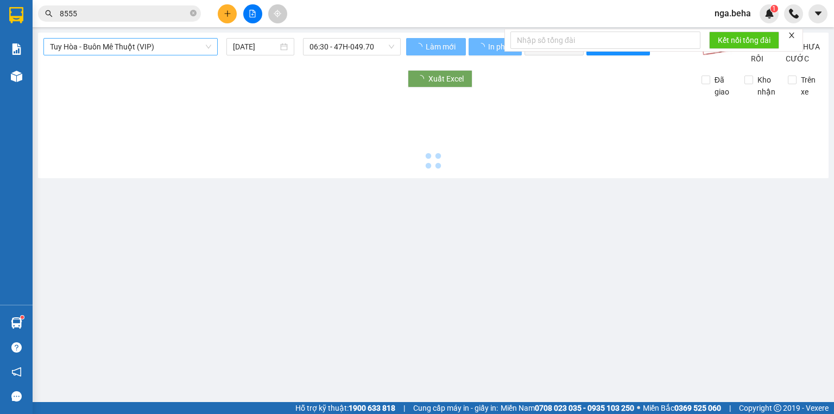
click at [136, 43] on span "Tuy Hòa - Buôn Mê Thuột (VIP)" at bounding box center [130, 47] width 161 height 16
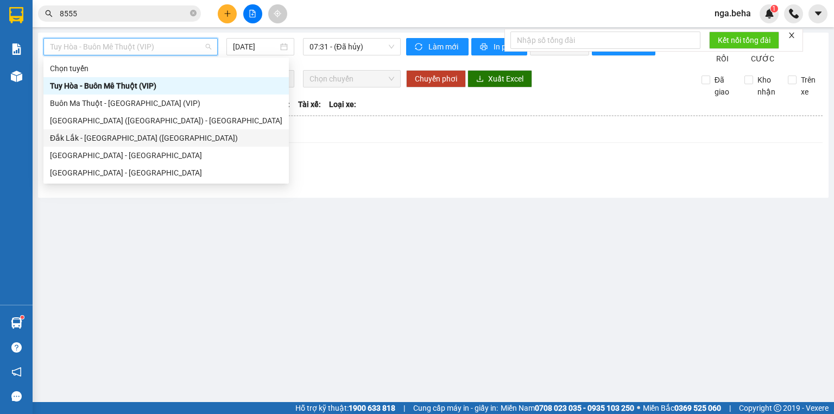
click at [128, 146] on div "Đắk Lắk - [GEOGRAPHIC_DATA] ([GEOGRAPHIC_DATA])" at bounding box center [166, 137] width 246 height 17
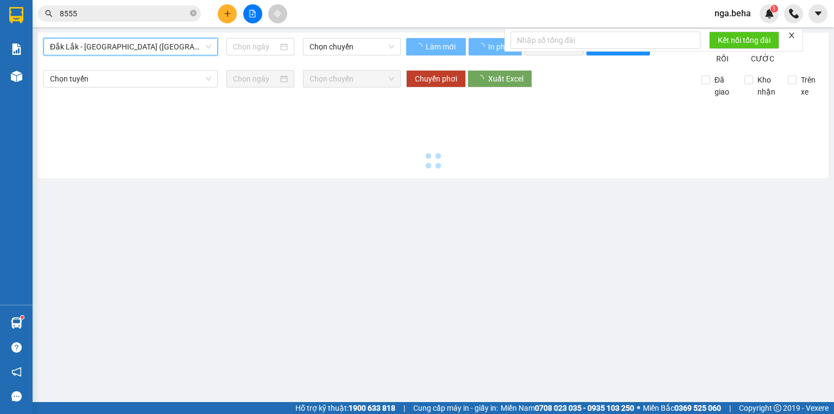
type input "[DATE]"
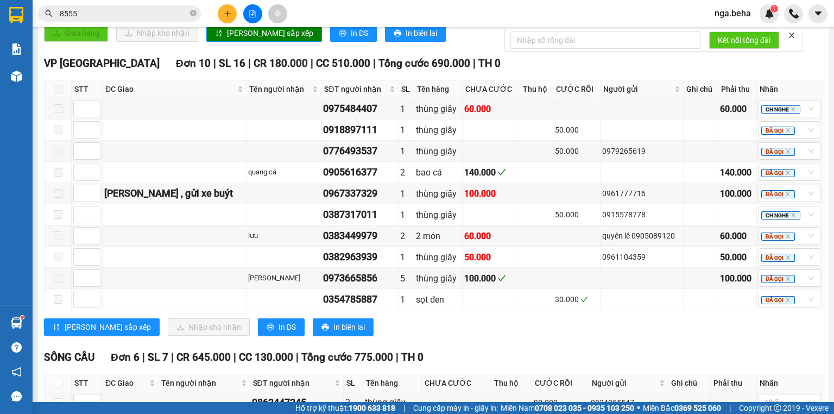
scroll to position [866, 0]
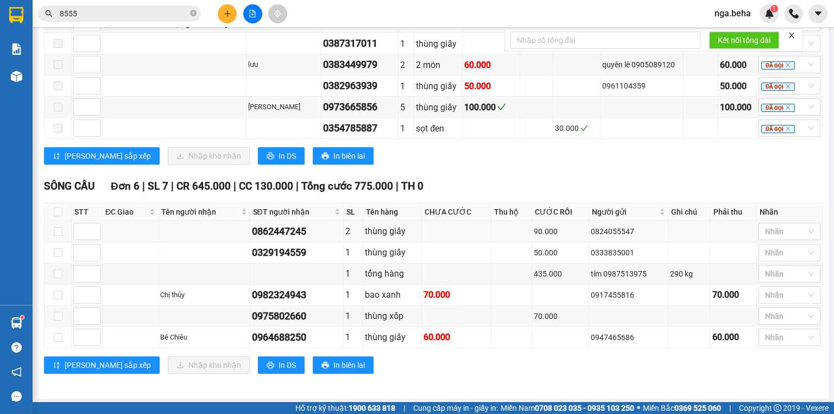
click at [276, 228] on div "0862447245" at bounding box center [297, 231] width 90 height 15
copy div "0862447245"
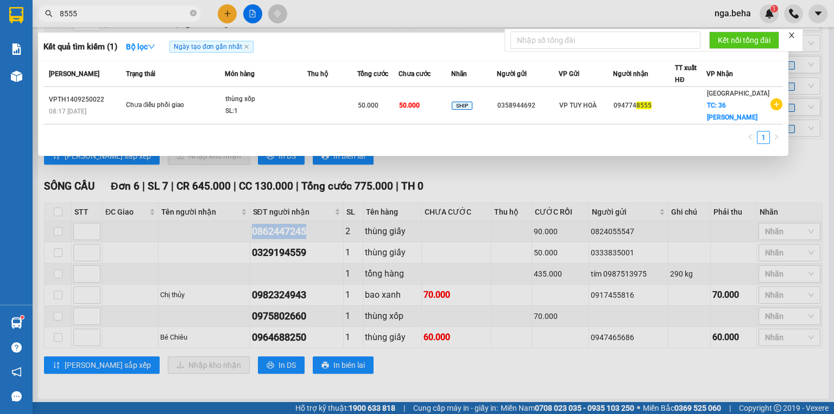
click at [126, 8] on input "8555" at bounding box center [124, 14] width 128 height 12
paste input "086244724"
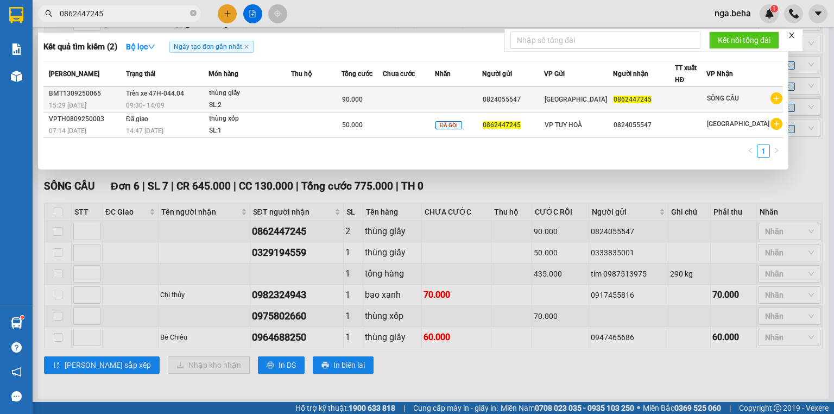
type input "0862447245"
click at [329, 100] on td at bounding box center [316, 100] width 51 height 26
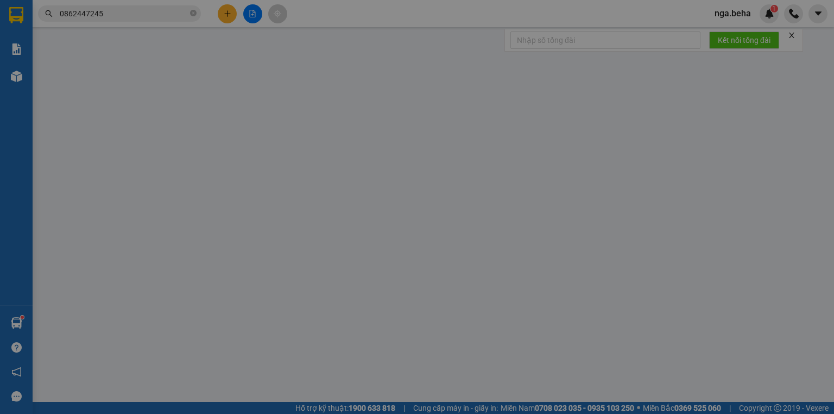
type input "0824055547"
type input "0862447245"
type input "90.000"
type input "0"
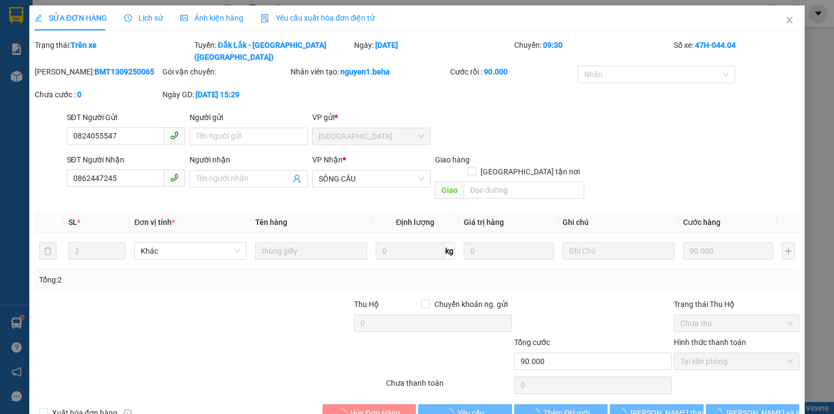
click at [209, 15] on span "Ảnh kiện hàng" at bounding box center [211, 18] width 63 height 9
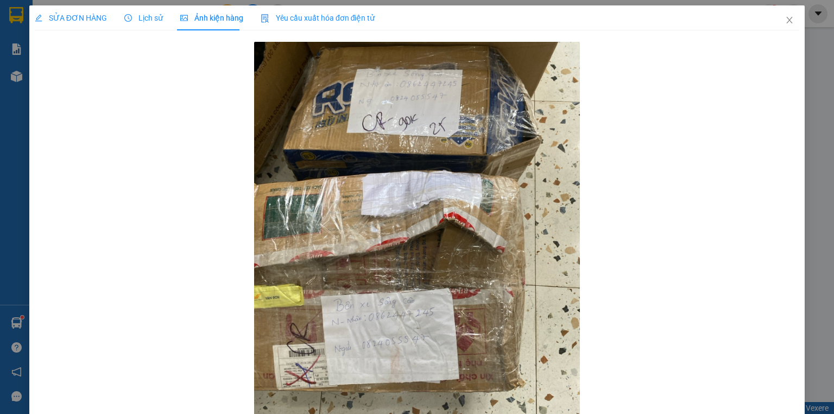
click at [159, 21] on span "Lịch sử" at bounding box center [143, 18] width 39 height 9
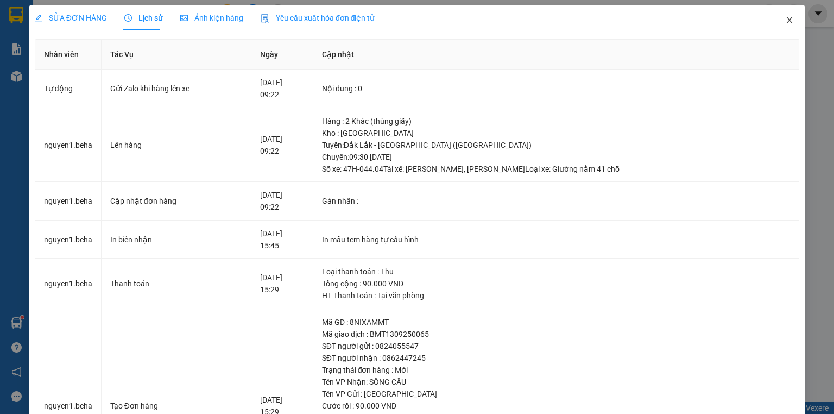
click at [785, 20] on icon "close" at bounding box center [789, 20] width 9 height 9
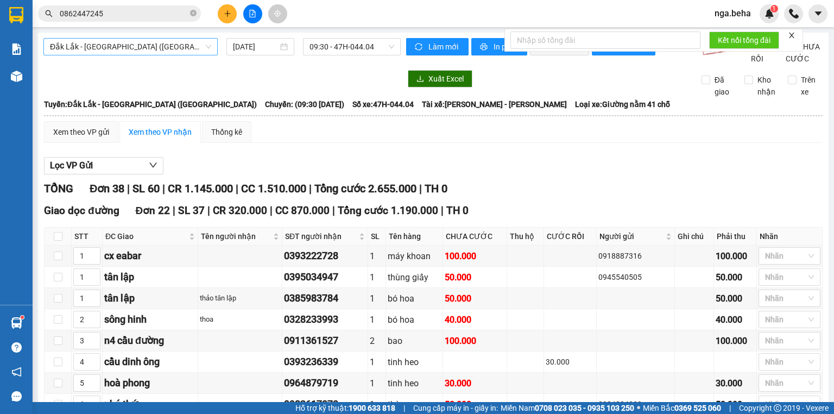
click at [150, 48] on span "Đắk Lắk - [GEOGRAPHIC_DATA] ([GEOGRAPHIC_DATA])" at bounding box center [130, 47] width 161 height 16
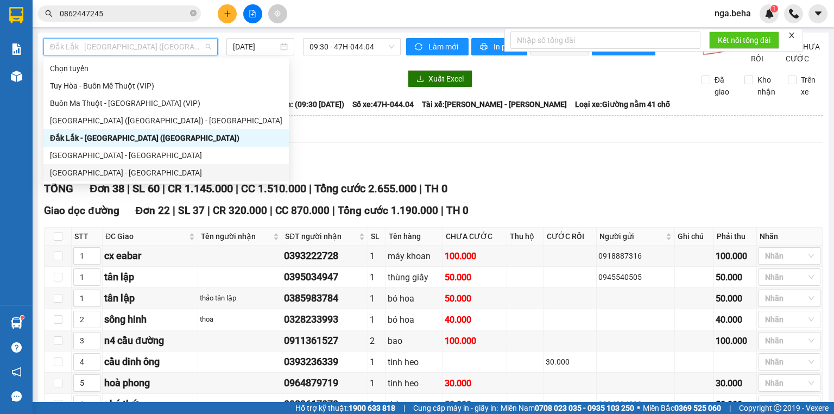
click at [131, 167] on div "[GEOGRAPHIC_DATA] - [GEOGRAPHIC_DATA]" at bounding box center [166, 173] width 232 height 12
type input "[DATE]"
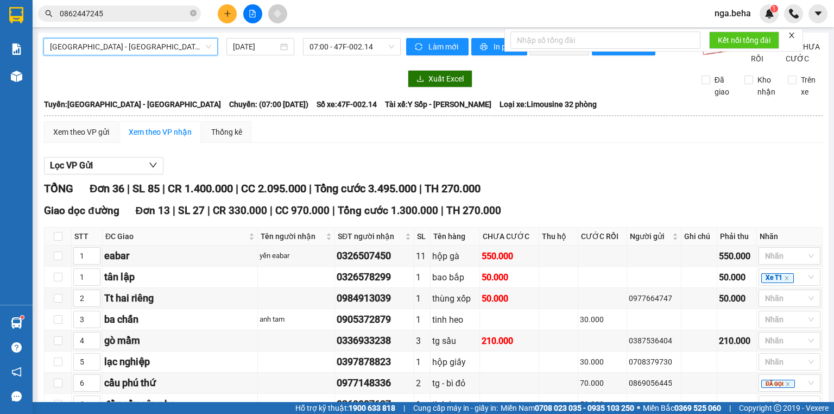
click at [162, 52] on span "[GEOGRAPHIC_DATA] - [GEOGRAPHIC_DATA]" at bounding box center [130, 47] width 161 height 16
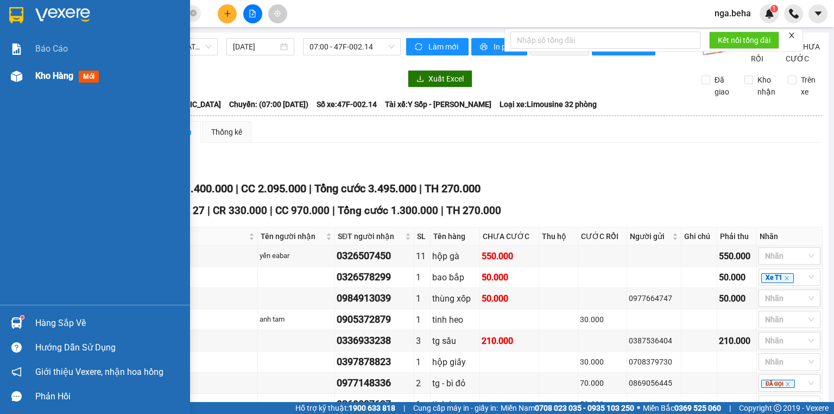
click at [25, 80] on div at bounding box center [16, 76] width 19 height 19
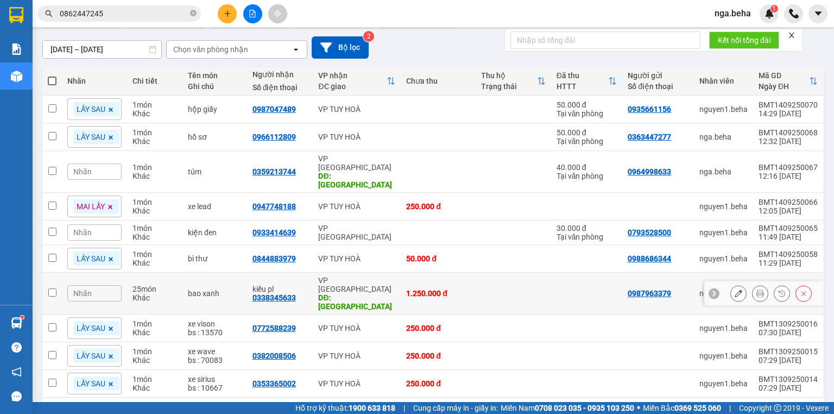
scroll to position [88, 0]
